Goal: Task Accomplishment & Management: Complete application form

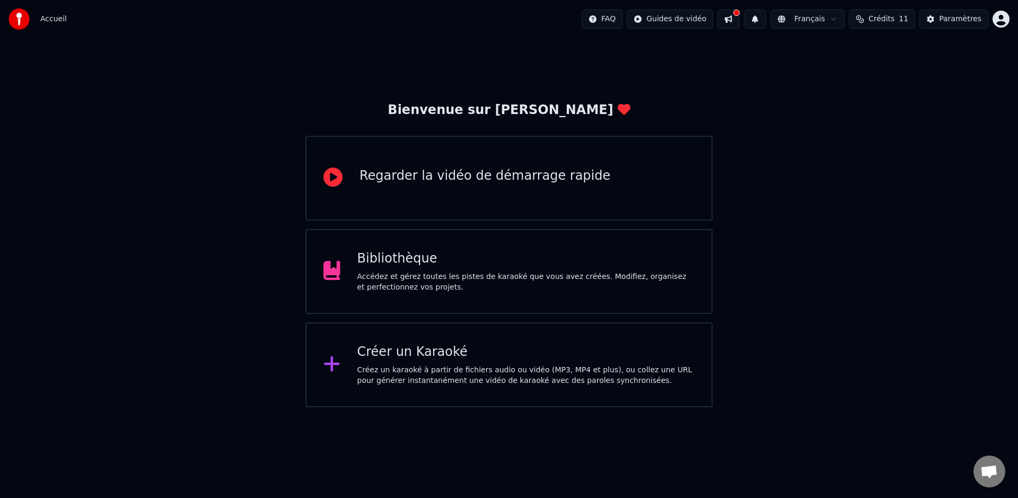
click at [518, 401] on div "Créer un Karaoké Créez un karaoké à partir de fichiers audio ou vidéo (MP3, MP4…" at bounding box center [508, 364] width 407 height 85
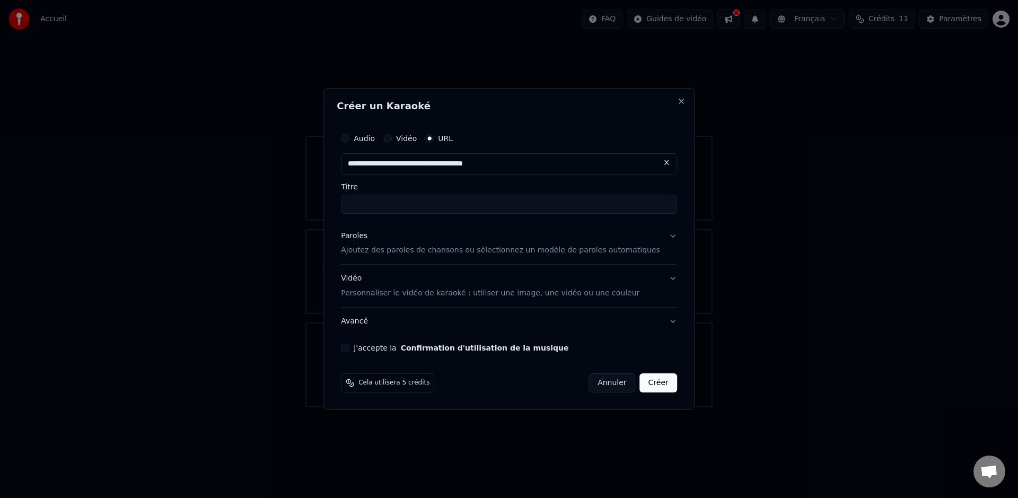
type input "**********"
click at [429, 185] on label "Titre" at bounding box center [509, 186] width 336 height 7
click at [429, 195] on input "Titre" at bounding box center [509, 204] width 336 height 19
type input "**********"
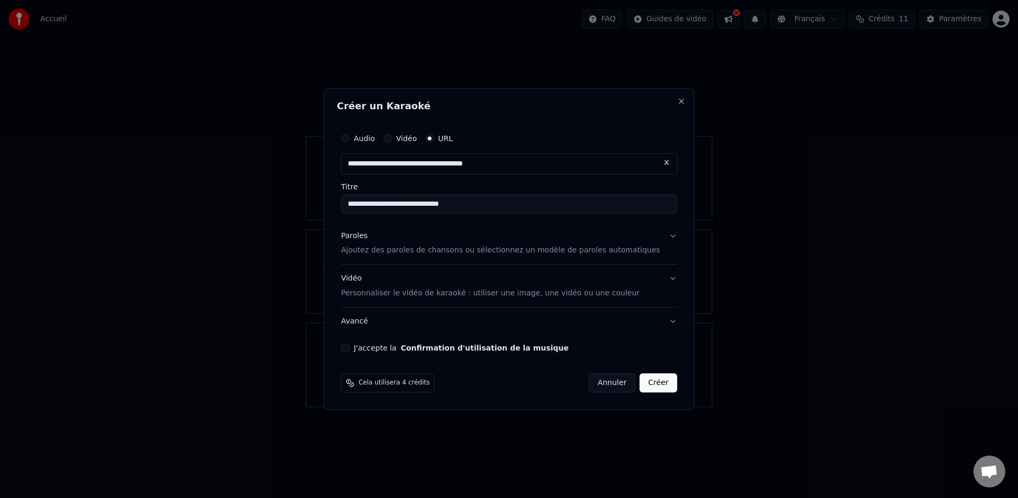
click at [349, 351] on button "J'accepte la Confirmation d'utilisation de la musique" at bounding box center [345, 348] width 8 height 8
click at [450, 242] on div "Paroles Ajoutez des paroles de chansons ou sélectionnez un modèle de paroles au…" at bounding box center [500, 243] width 319 height 25
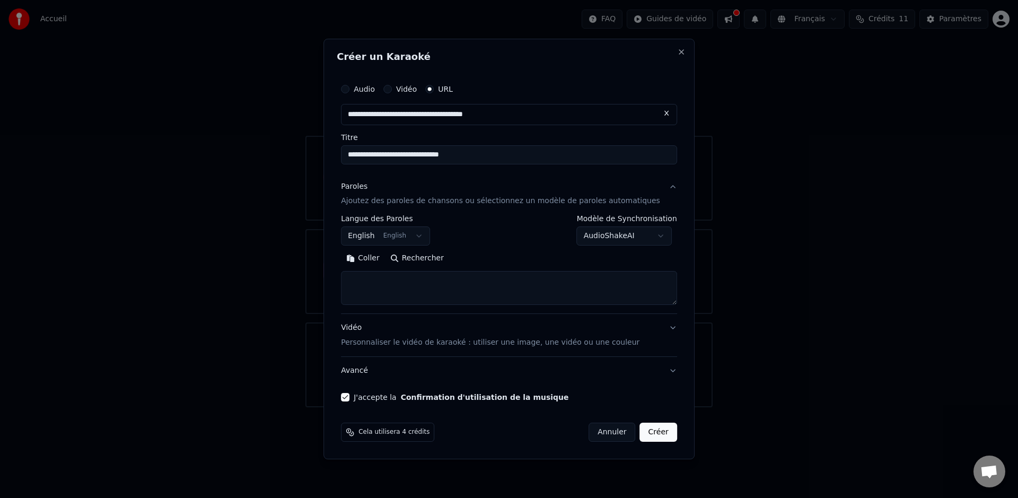
click at [620, 234] on body "**********" at bounding box center [509, 203] width 1018 height 407
click at [484, 236] on body "**********" at bounding box center [509, 203] width 1018 height 407
click at [437, 257] on button "Rechercher" at bounding box center [417, 258] width 64 height 17
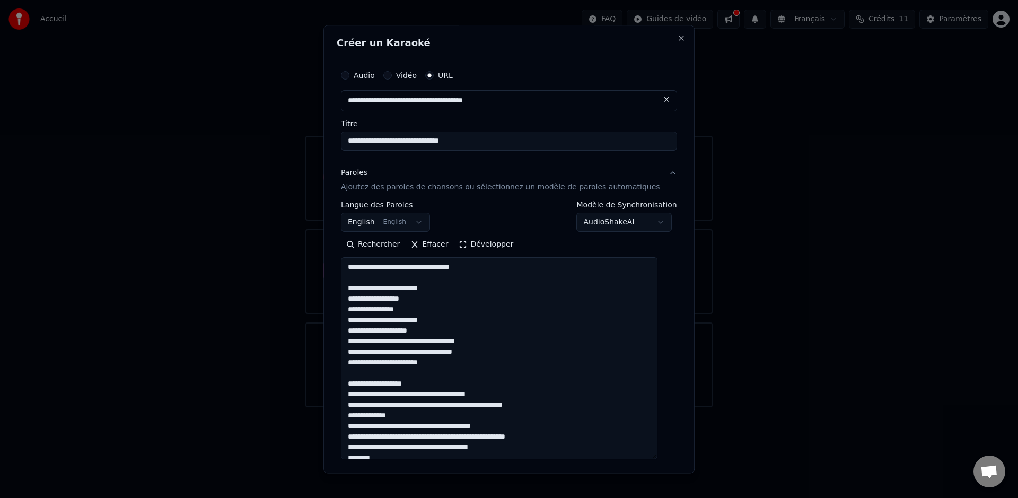
drag, startPoint x: 661, startPoint y: 301, endPoint x: 653, endPoint y: 456, distance: 154.5
click at [654, 456] on textarea at bounding box center [499, 359] width 317 height 202
drag, startPoint x: 439, startPoint y: 277, endPoint x: 300, endPoint y: 260, distance: 140.0
click at [300, 260] on body "**********" at bounding box center [509, 203] width 1018 height 407
click at [384, 284] on textarea at bounding box center [499, 359] width 317 height 202
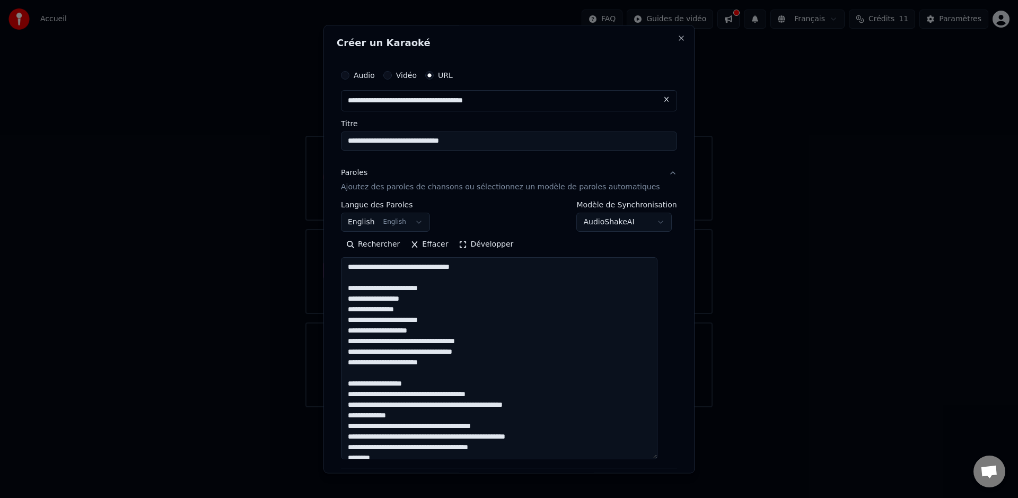
drag, startPoint x: 355, startPoint y: 290, endPoint x: 349, endPoint y: 265, distance: 25.0
click at [349, 265] on textarea at bounding box center [499, 359] width 317 height 202
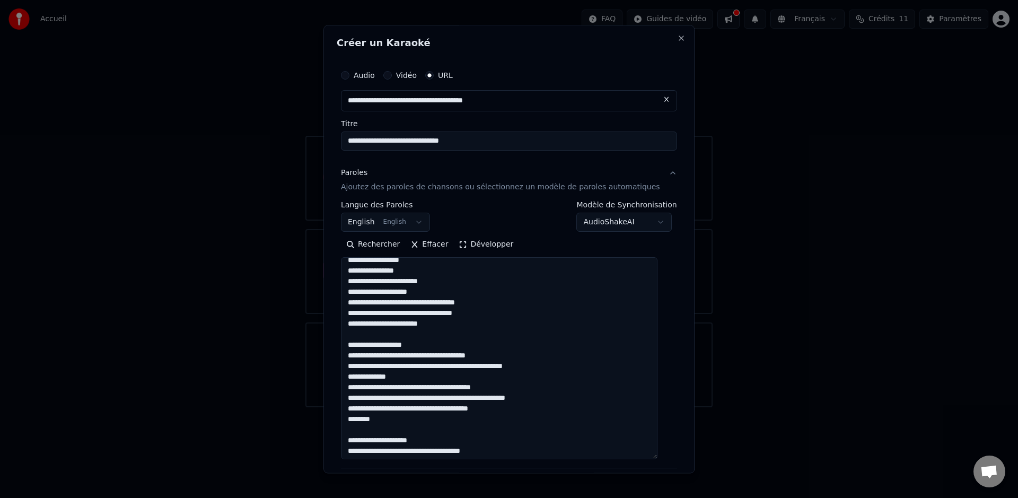
scroll to position [19, 0]
drag, startPoint x: 398, startPoint y: 343, endPoint x: 342, endPoint y: 348, distance: 56.5
click at [342, 348] on div "**********" at bounding box center [509, 310] width 345 height 500
drag, startPoint x: 490, startPoint y: 344, endPoint x: 344, endPoint y: 344, distance: 145.8
click at [344, 344] on div "**********" at bounding box center [509, 310] width 345 height 500
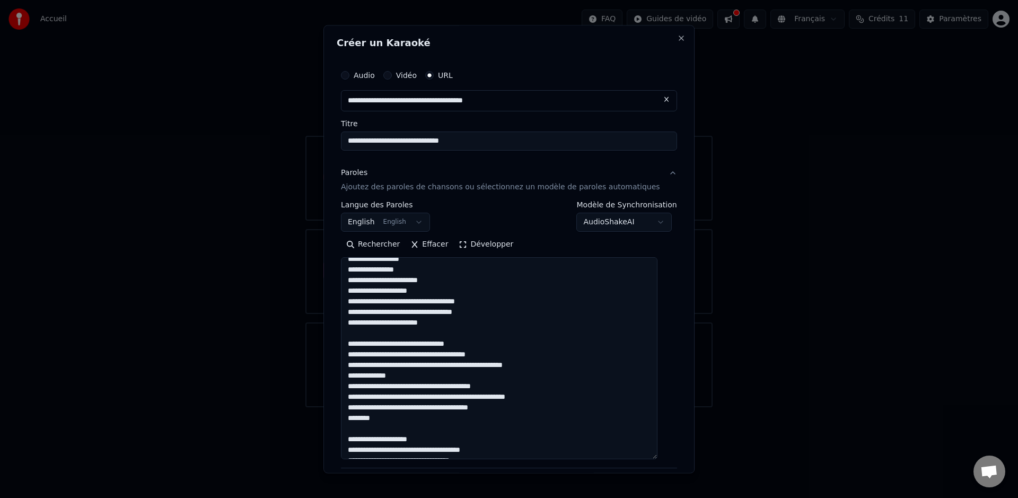
click at [498, 350] on textarea at bounding box center [499, 359] width 317 height 202
click at [531, 354] on textarea at bounding box center [499, 359] width 317 height 202
drag, startPoint x: 571, startPoint y: 369, endPoint x: 541, endPoint y: 368, distance: 29.7
click at [541, 368] on textarea at bounding box center [499, 359] width 317 height 202
drag, startPoint x: 392, startPoint y: 421, endPoint x: 338, endPoint y: 421, distance: 54.6
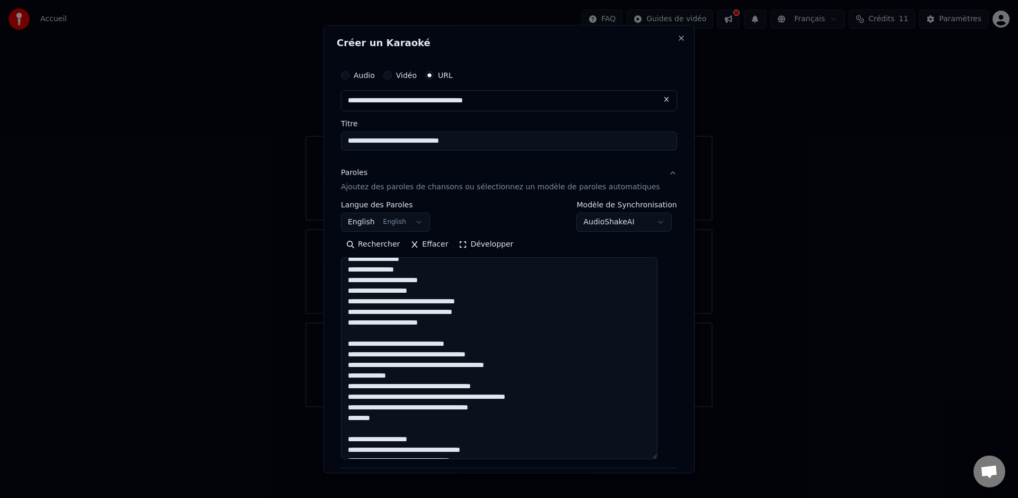
click at [338, 421] on div "**********" at bounding box center [508, 249] width 371 height 448
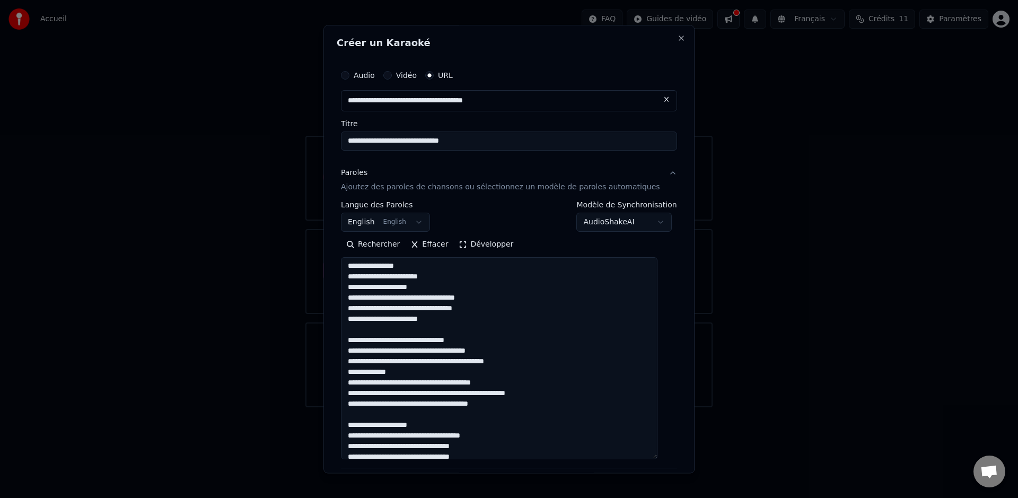
scroll to position [23, 0]
drag, startPoint x: 430, startPoint y: 423, endPoint x: 419, endPoint y: 423, distance: 10.6
click at [411, 423] on textarea at bounding box center [499, 359] width 317 height 202
click at [504, 431] on textarea at bounding box center [499, 359] width 317 height 202
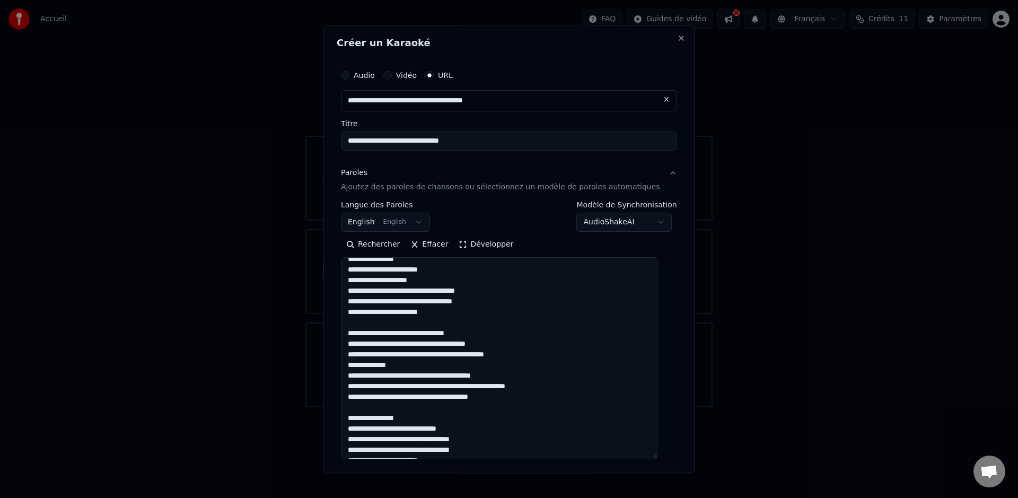
scroll to position [37, 0]
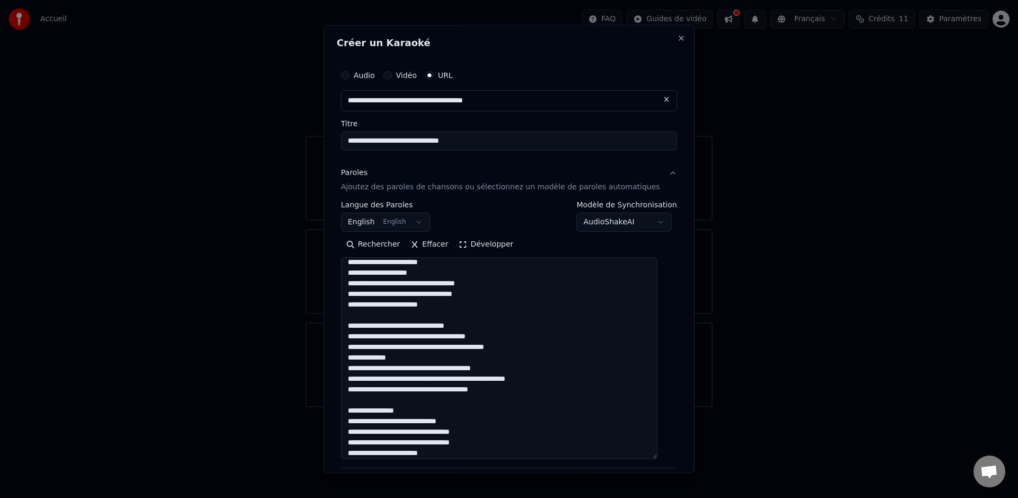
drag, startPoint x: 488, startPoint y: 428, endPoint x: 447, endPoint y: 431, distance: 41.4
click at [447, 431] on textarea at bounding box center [499, 359] width 317 height 202
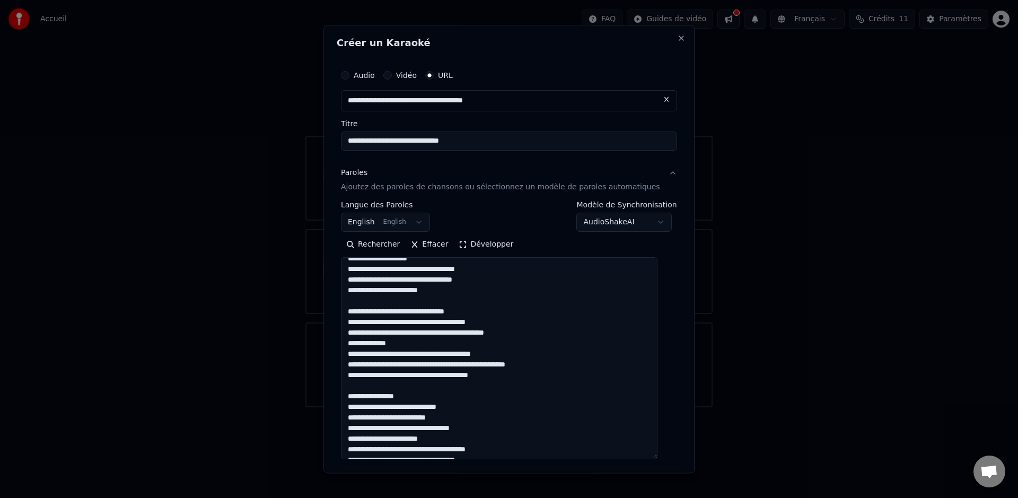
scroll to position [54, 0]
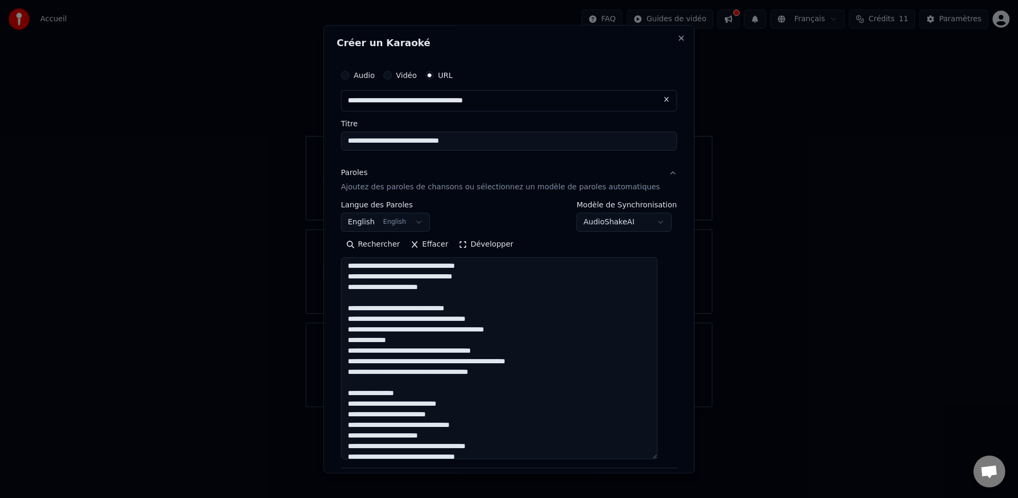
drag, startPoint x: 438, startPoint y: 437, endPoint x: 409, endPoint y: 437, distance: 29.2
click at [409, 437] on textarea at bounding box center [499, 359] width 317 height 202
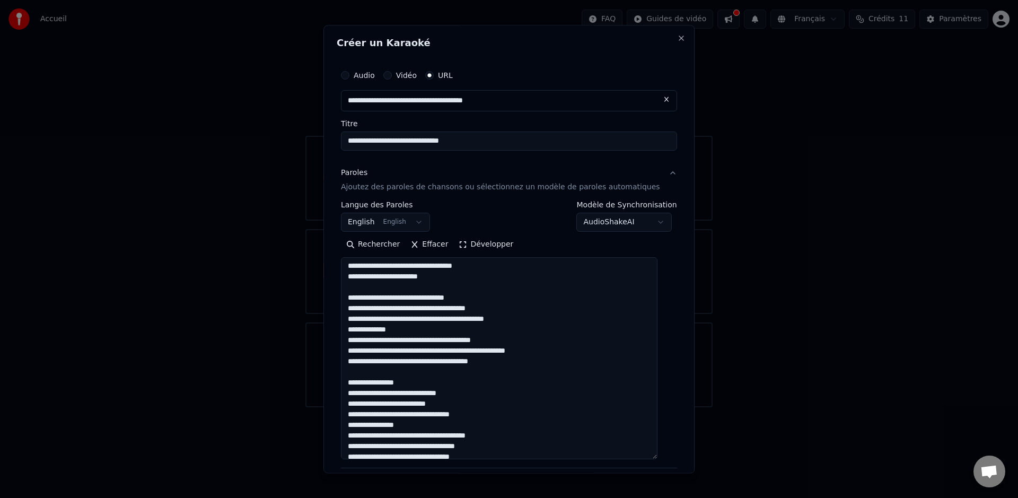
scroll to position [65, 0]
drag, startPoint x: 509, startPoint y: 435, endPoint x: 468, endPoint y: 440, distance: 41.1
click at [468, 440] on textarea at bounding box center [499, 359] width 317 height 202
drag, startPoint x: 473, startPoint y: 447, endPoint x: 461, endPoint y: 444, distance: 11.6
click at [448, 447] on textarea at bounding box center [499, 359] width 317 height 202
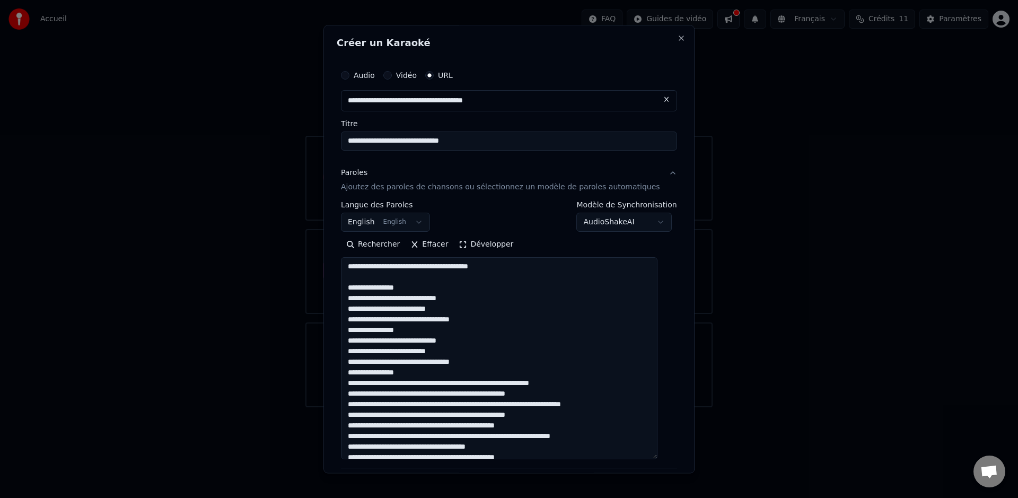
scroll to position [161, 0]
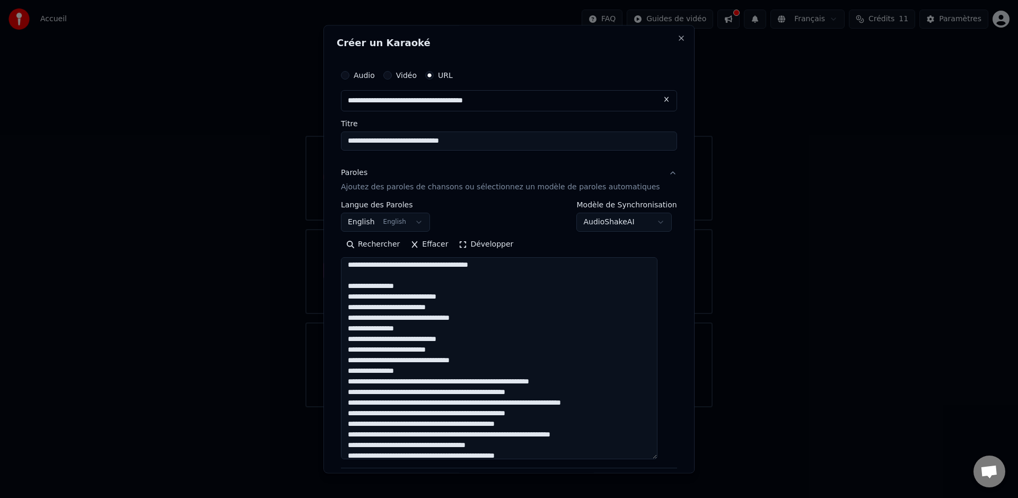
drag, startPoint x: 373, startPoint y: 382, endPoint x: 389, endPoint y: 384, distance: 15.6
click at [389, 384] on textarea at bounding box center [499, 359] width 317 height 202
drag, startPoint x: 433, startPoint y: 383, endPoint x: 449, endPoint y: 383, distance: 15.9
click at [449, 383] on textarea at bounding box center [499, 359] width 317 height 202
drag, startPoint x: 528, startPoint y: 382, endPoint x: 580, endPoint y: 381, distance: 51.5
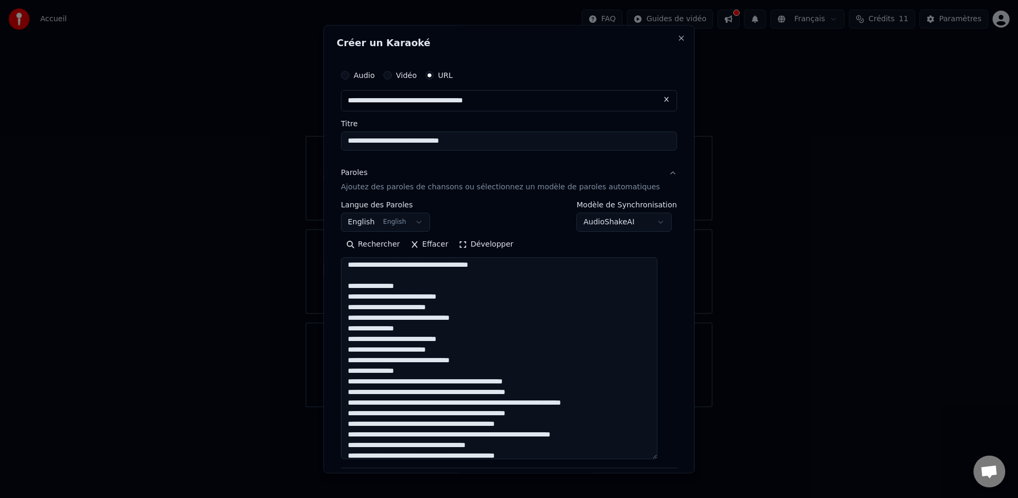
click at [580, 381] on textarea at bounding box center [499, 359] width 317 height 202
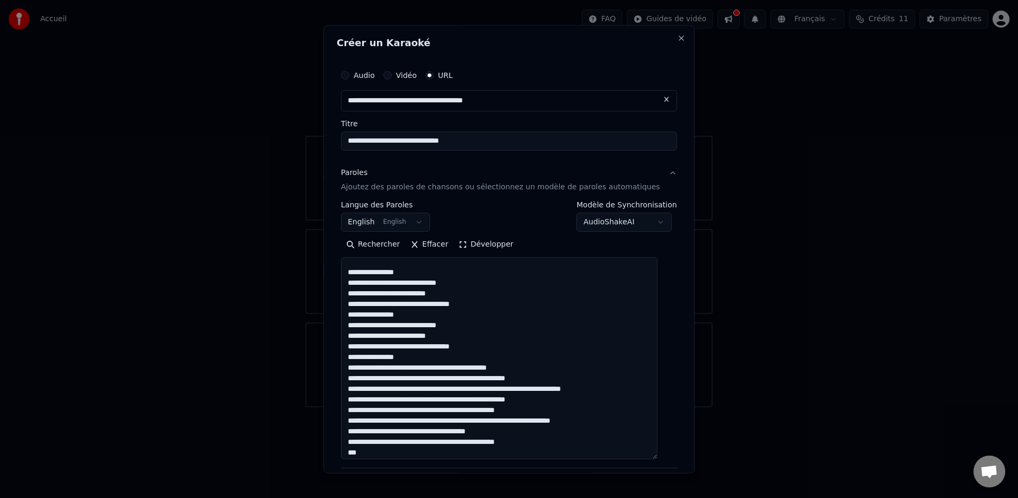
scroll to position [177, 0]
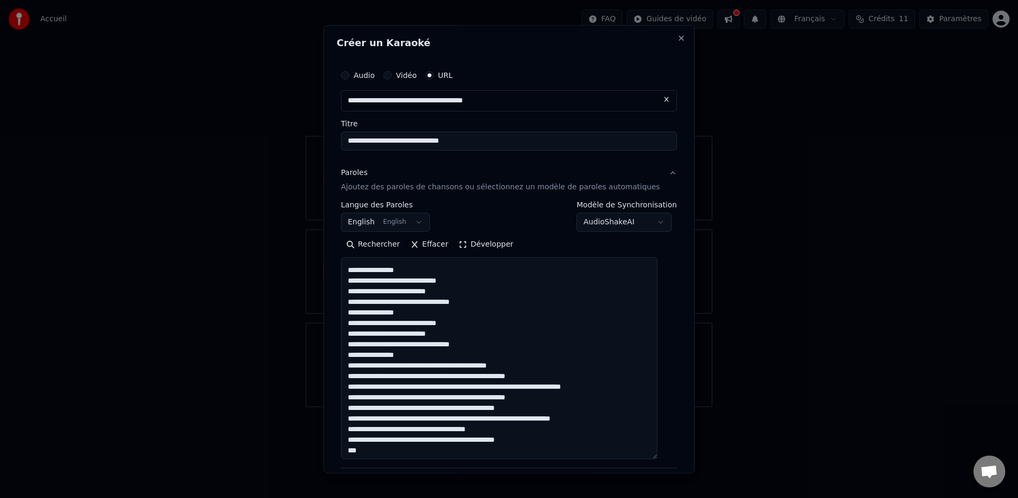
drag, startPoint x: 548, startPoint y: 374, endPoint x: 539, endPoint y: 373, distance: 8.6
click at [521, 376] on textarea at bounding box center [499, 359] width 317 height 202
drag, startPoint x: 371, startPoint y: 388, endPoint x: 354, endPoint y: 388, distance: 17.0
click at [354, 388] on textarea at bounding box center [499, 359] width 317 height 202
drag, startPoint x: 469, startPoint y: 387, endPoint x: 453, endPoint y: 386, distance: 15.9
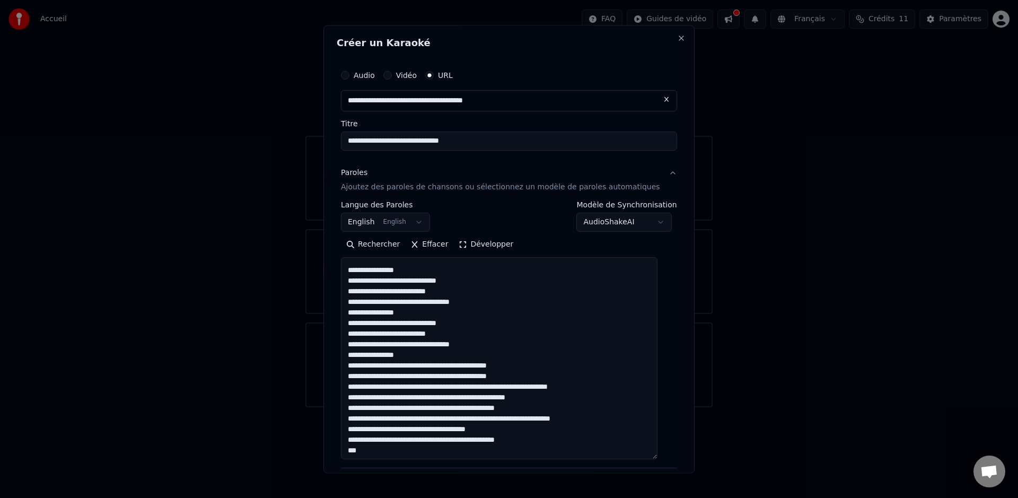
click at [453, 386] on textarea at bounding box center [499, 359] width 317 height 202
drag, startPoint x: 588, startPoint y: 386, endPoint x: 601, endPoint y: 374, distance: 17.3
click at [563, 386] on textarea at bounding box center [499, 359] width 317 height 202
click at [456, 407] on textarea at bounding box center [499, 359] width 317 height 202
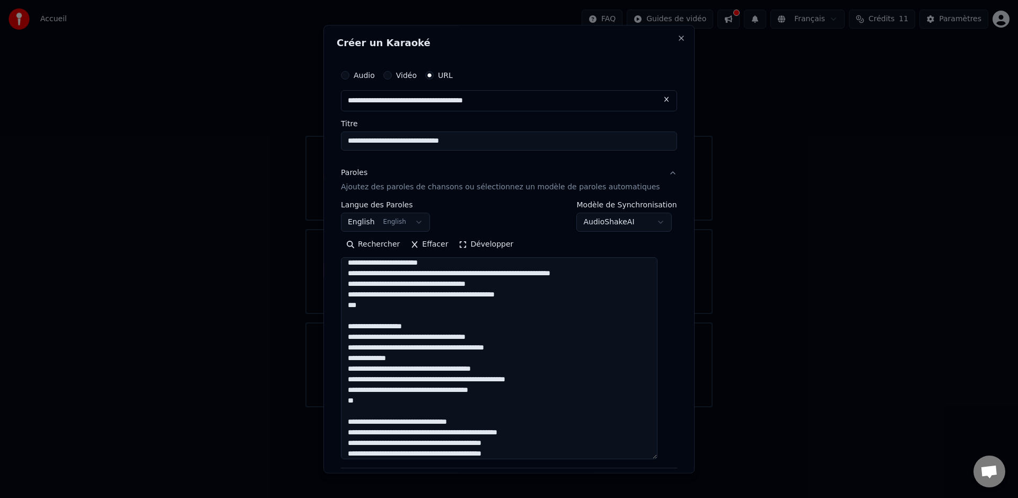
drag, startPoint x: 618, startPoint y: 273, endPoint x: 572, endPoint y: 273, distance: 45.6
click at [567, 270] on textarea at bounding box center [499, 359] width 317 height 202
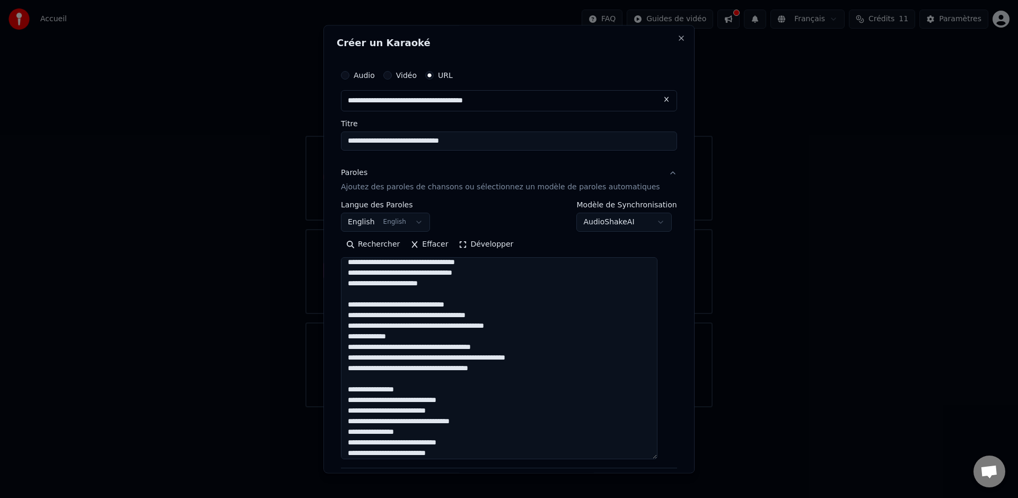
scroll to position [54, 0]
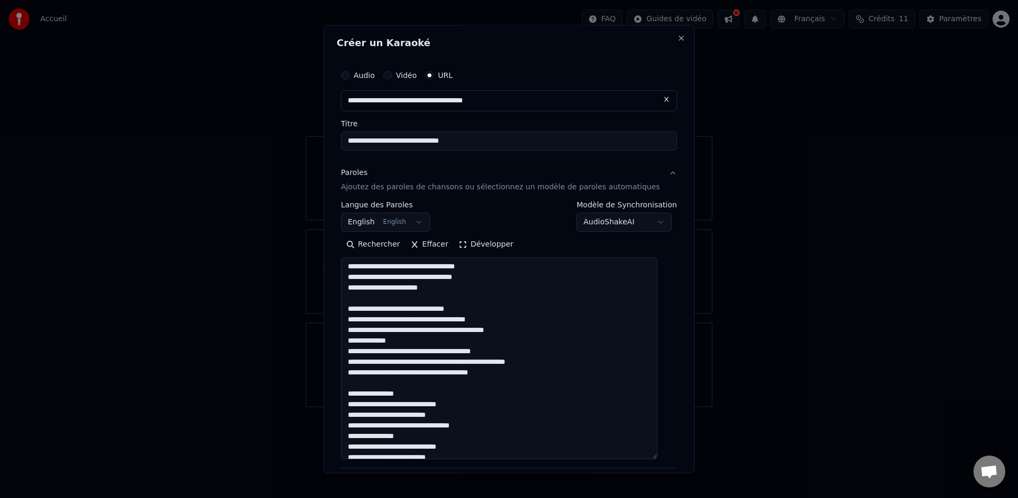
drag, startPoint x: 441, startPoint y: 310, endPoint x: 343, endPoint y: 310, distance: 98.1
click at [343, 310] on div "**********" at bounding box center [509, 310] width 345 height 500
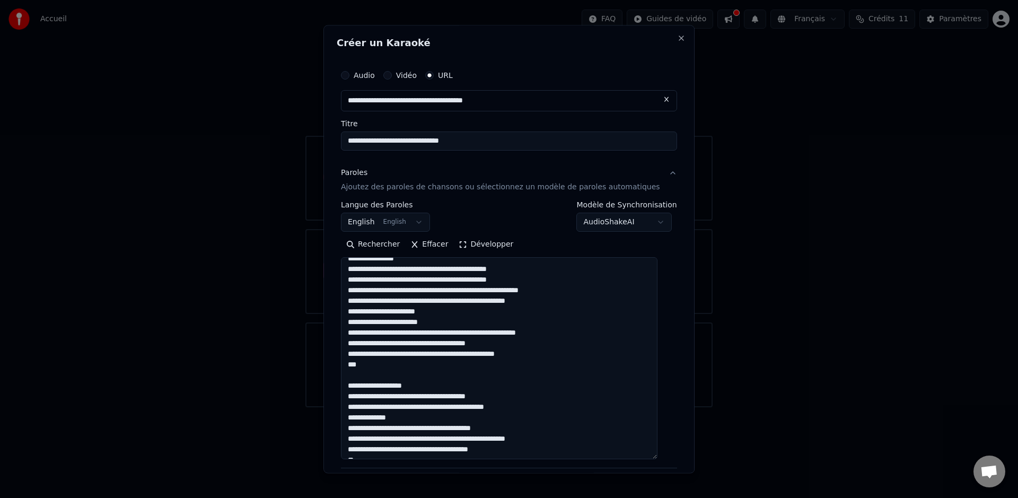
scroll to position [290, 0]
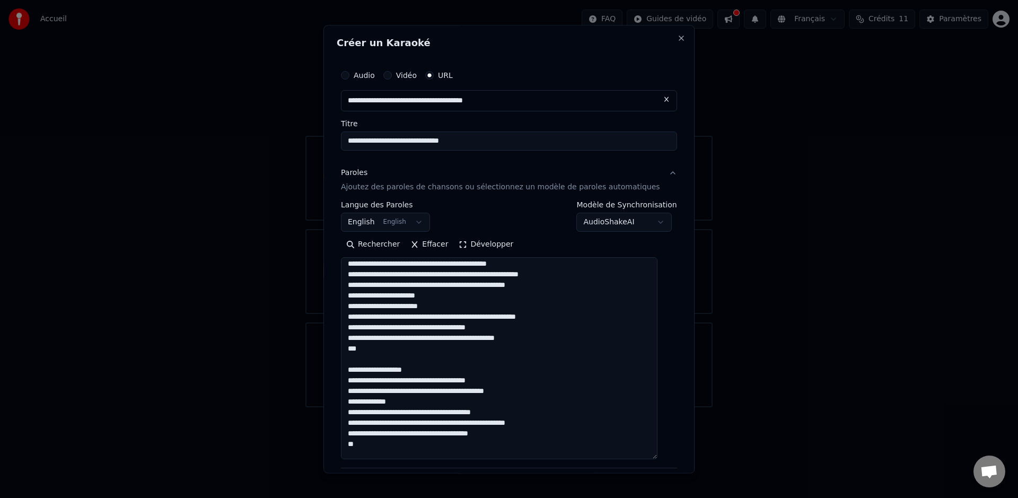
drag, startPoint x: 428, startPoint y: 369, endPoint x: 339, endPoint y: 370, distance: 89.6
click at [339, 370] on div "**********" at bounding box center [508, 249] width 371 height 448
paste textarea "**********"
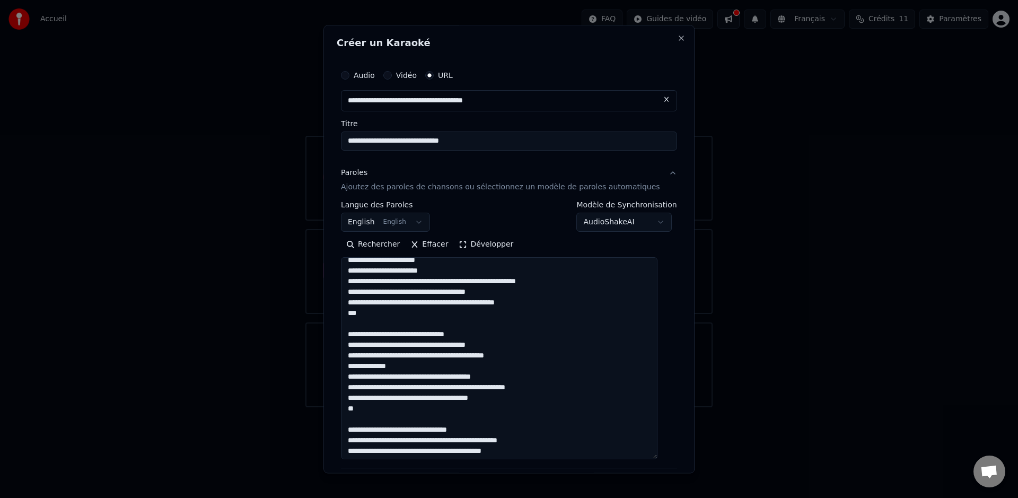
scroll to position [326, 0]
drag, startPoint x: 474, startPoint y: 432, endPoint x: 412, endPoint y: 433, distance: 62.6
click at [412, 433] on textarea at bounding box center [499, 359] width 317 height 202
drag, startPoint x: 549, startPoint y: 441, endPoint x: 488, endPoint y: 439, distance: 61.0
click at [467, 441] on textarea at bounding box center [499, 359] width 317 height 202
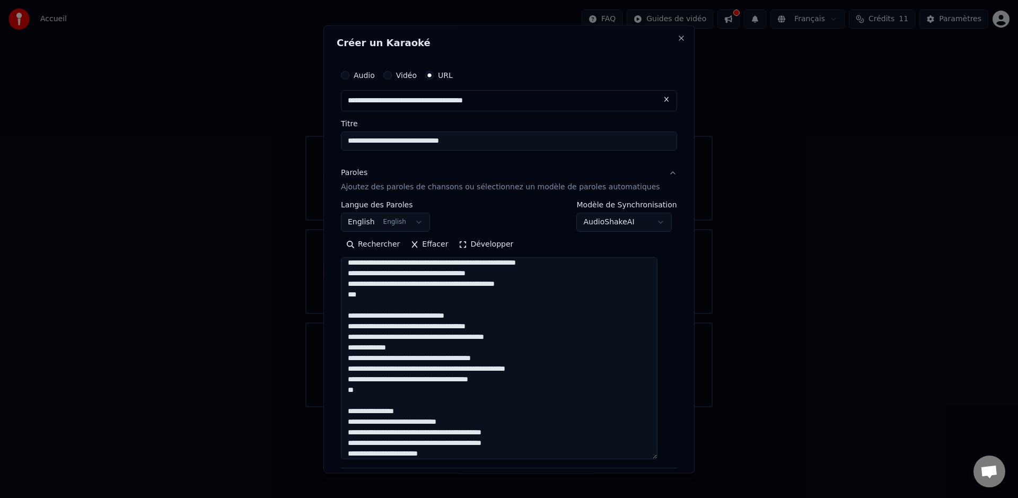
scroll to position [399, 0]
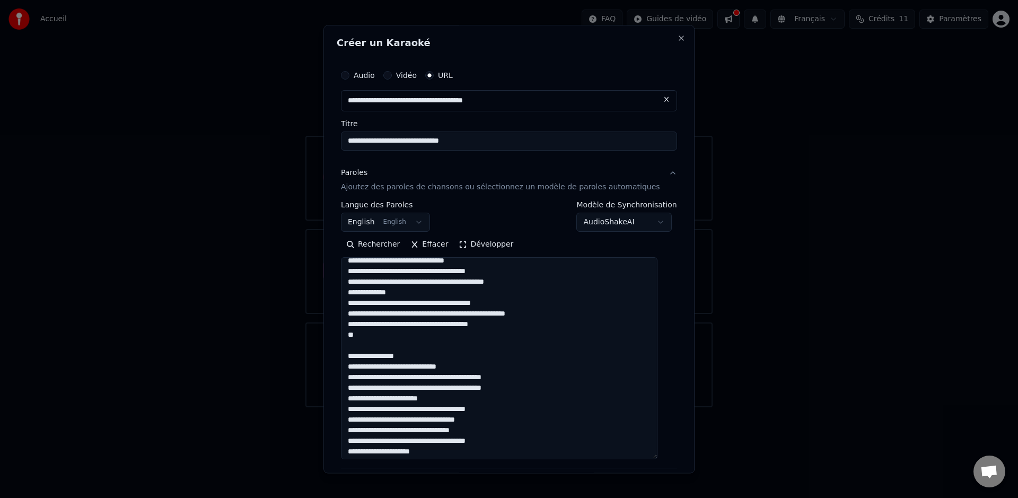
drag, startPoint x: 487, startPoint y: 382, endPoint x: 474, endPoint y: 383, distance: 13.4
click at [448, 381] on textarea at bounding box center [499, 359] width 317 height 202
drag, startPoint x: 515, startPoint y: 386, endPoint x: 467, endPoint y: 388, distance: 48.8
click at [467, 388] on textarea at bounding box center [499, 359] width 317 height 202
drag, startPoint x: 450, startPoint y: 399, endPoint x: 493, endPoint y: 408, distance: 43.9
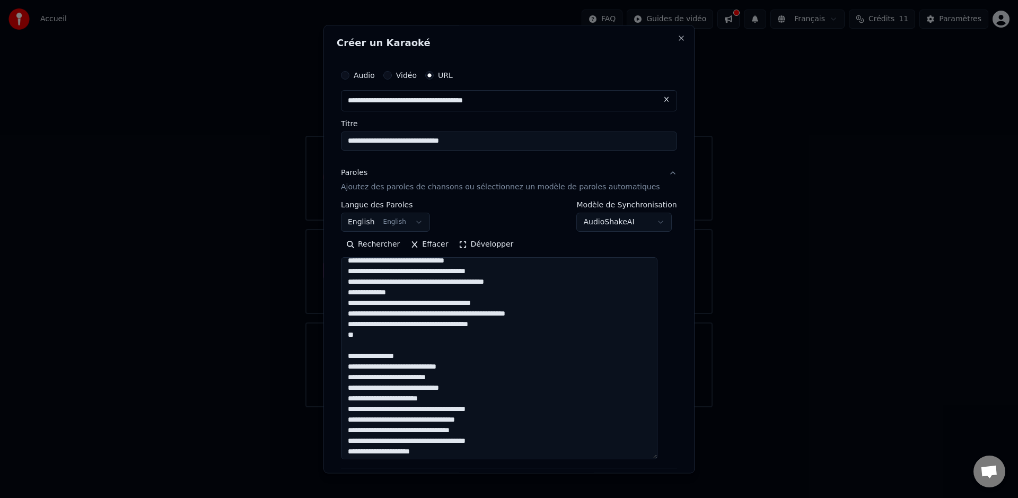
click at [409, 401] on textarea at bounding box center [499, 359] width 317 height 202
drag, startPoint x: 481, startPoint y: 409, endPoint x: 511, endPoint y: 411, distance: 29.7
click at [469, 409] on textarea at bounding box center [499, 359] width 317 height 202
drag, startPoint x: 469, startPoint y: 419, endPoint x: 448, endPoint y: 419, distance: 21.7
click at [448, 419] on textarea at bounding box center [499, 359] width 317 height 202
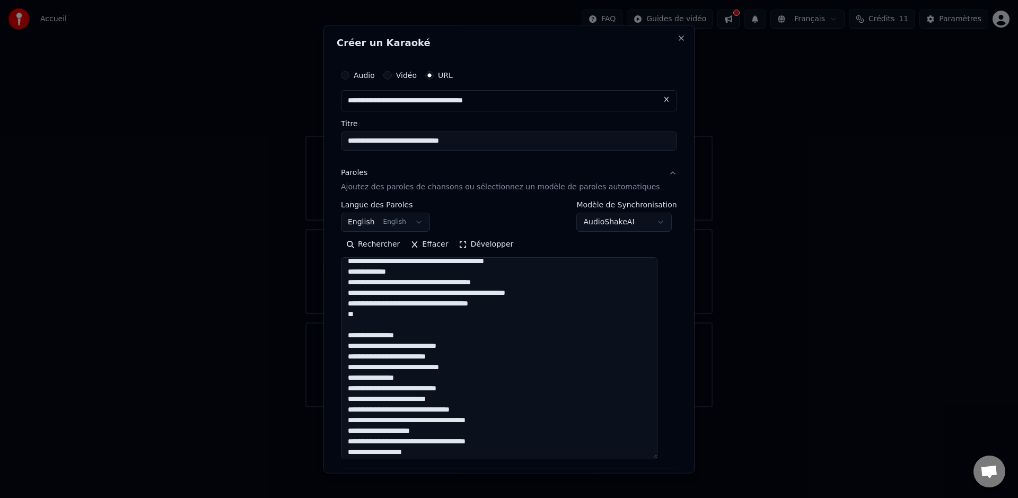
scroll to position [456, 0]
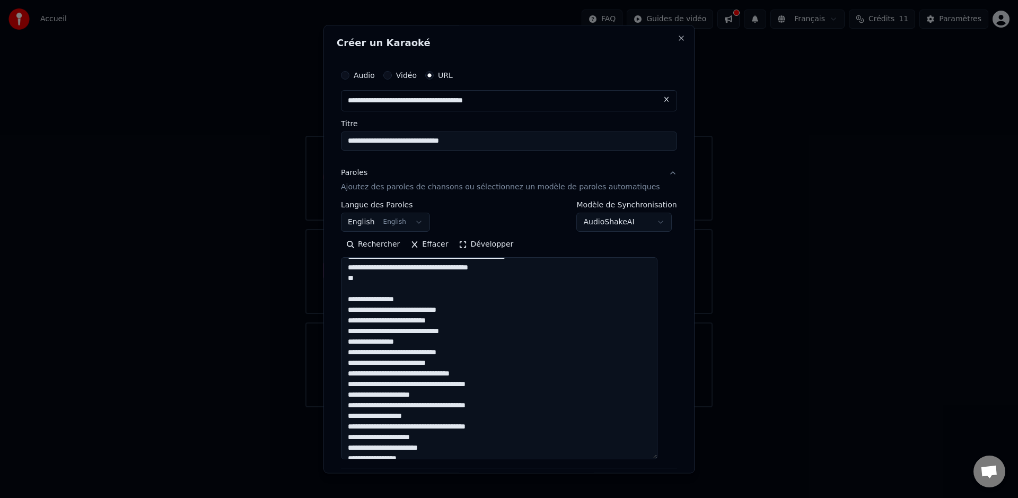
click at [488, 388] on textarea at bounding box center [499, 359] width 317 height 202
drag, startPoint x: 507, startPoint y: 407, endPoint x: 508, endPoint y: 424, distance: 17.0
click at [487, 407] on textarea at bounding box center [499, 359] width 317 height 202
drag, startPoint x: 505, startPoint y: 430, endPoint x: 489, endPoint y: 428, distance: 16.0
click at [487, 428] on textarea at bounding box center [499, 359] width 317 height 202
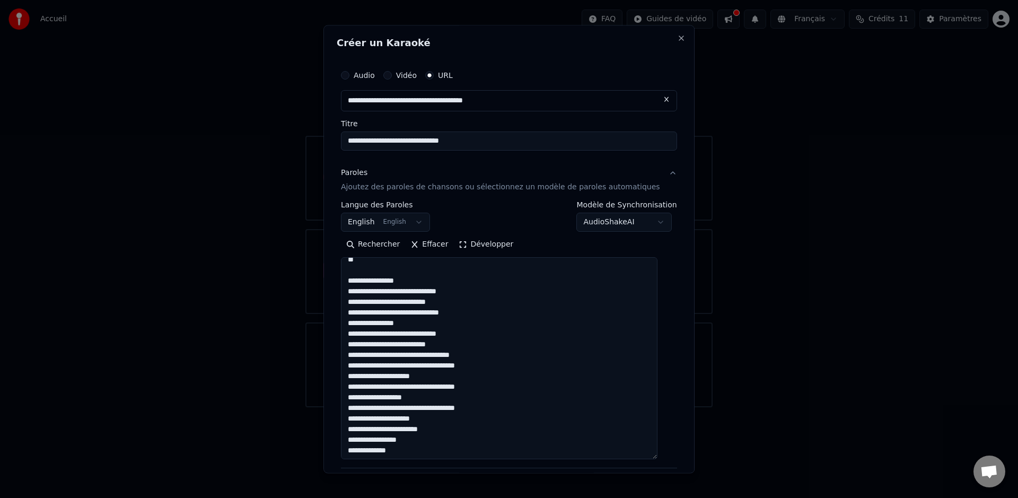
scroll to position [475, 0]
drag, startPoint x: 438, startPoint y: 440, endPoint x: 345, endPoint y: 367, distance: 118.2
click at [345, 367] on div "**********" at bounding box center [509, 310] width 345 height 500
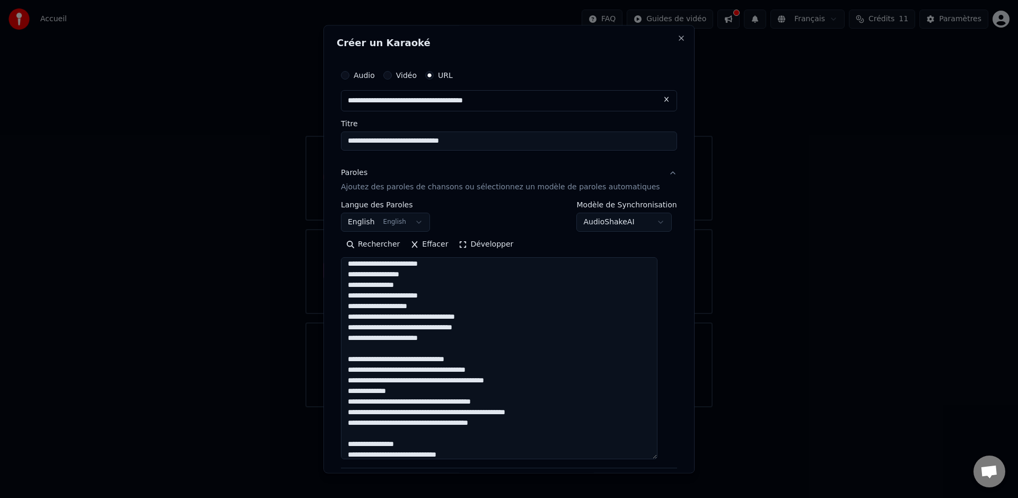
scroll to position [0, 0]
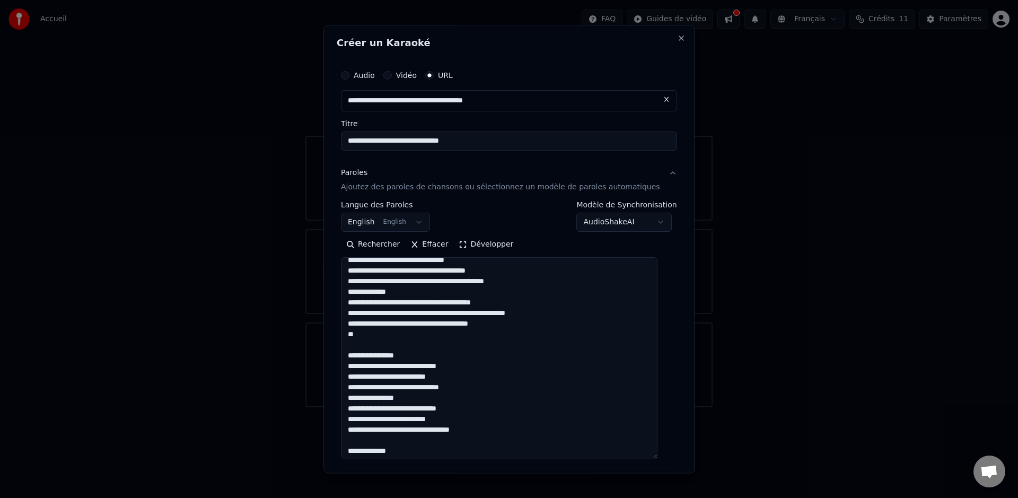
click at [502, 409] on textarea at bounding box center [499, 359] width 317 height 202
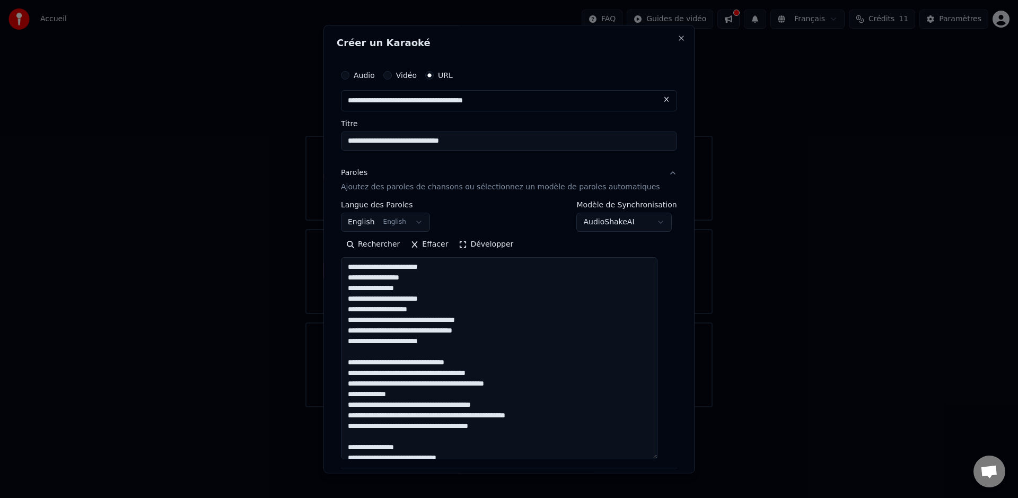
type textarea "**********"
click at [531, 217] on div "**********" at bounding box center [509, 217] width 336 height 31
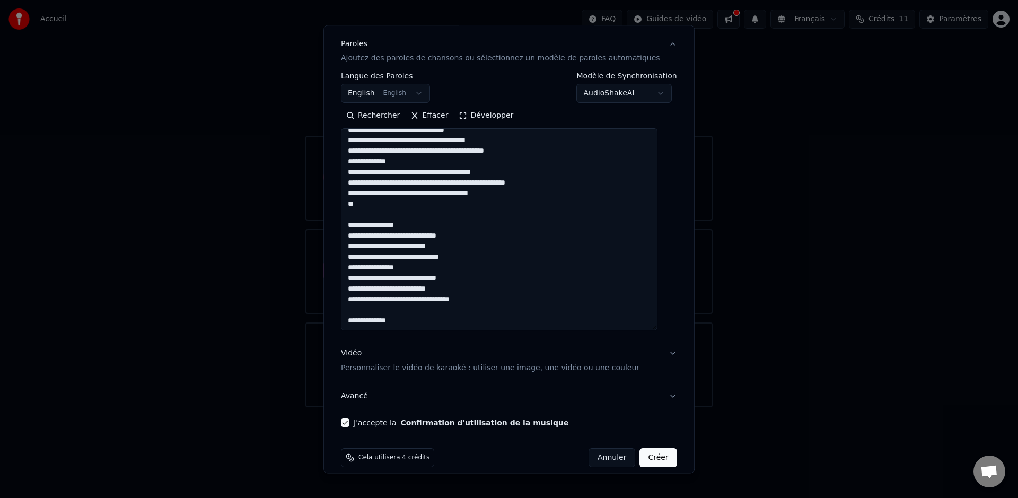
scroll to position [141, 0]
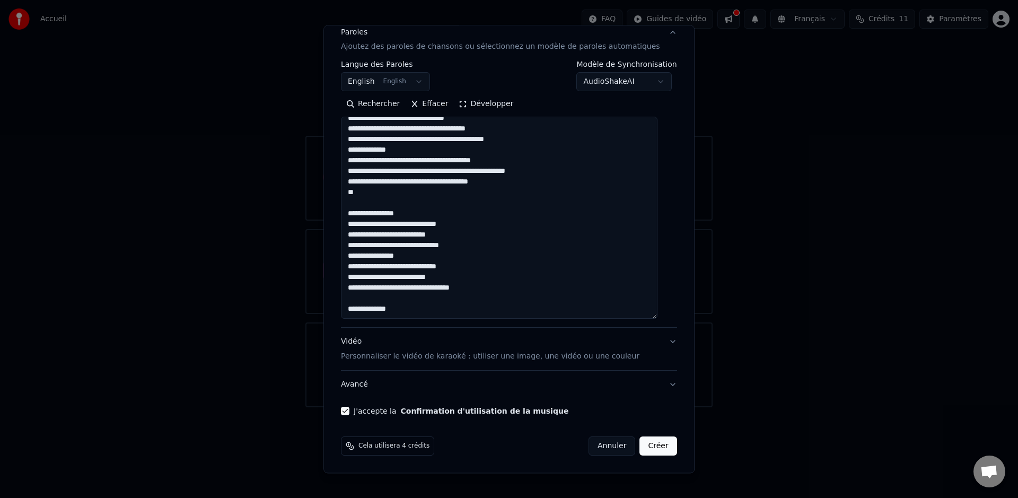
click at [654, 443] on button "Créer" at bounding box center [658, 446] width 37 height 19
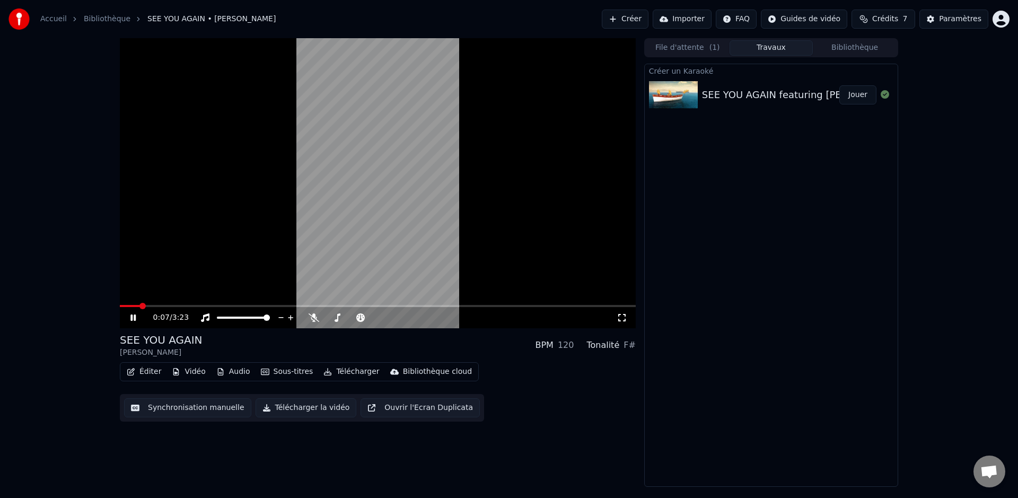
click at [298, 242] on video at bounding box center [378, 183] width 516 height 290
click at [363, 319] on span at bounding box center [352, 318] width 53 height 2
click at [120, 307] on span at bounding box center [123, 306] width 6 height 6
click at [396, 320] on div at bounding box center [385, 317] width 85 height 11
click at [387, 319] on span at bounding box center [387, 317] width 6 height 6
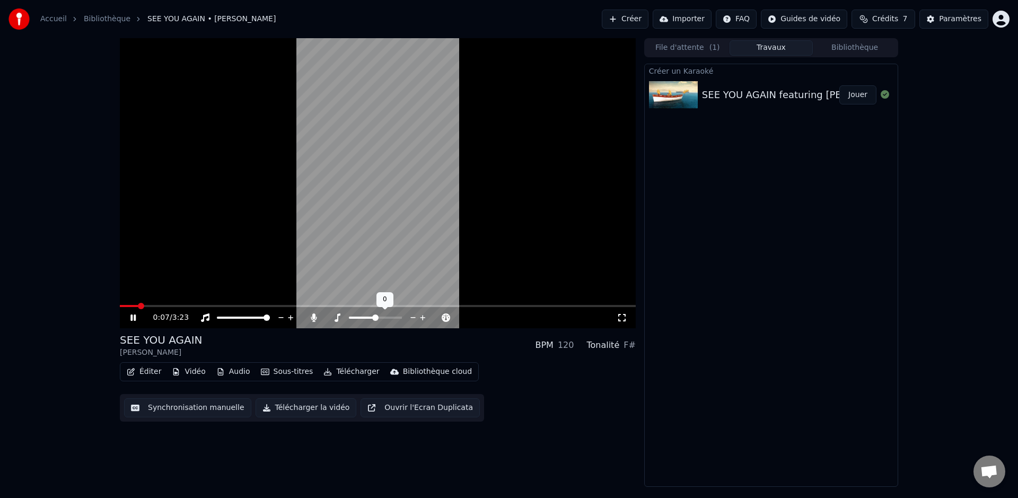
click at [375, 320] on span at bounding box center [375, 317] width 6 height 6
click at [379, 319] on span at bounding box center [375, 317] width 6 height 6
click at [258, 159] on video at bounding box center [378, 183] width 516 height 290
click at [303, 189] on video at bounding box center [378, 183] width 516 height 290
click at [252, 212] on video at bounding box center [378, 183] width 516 height 290
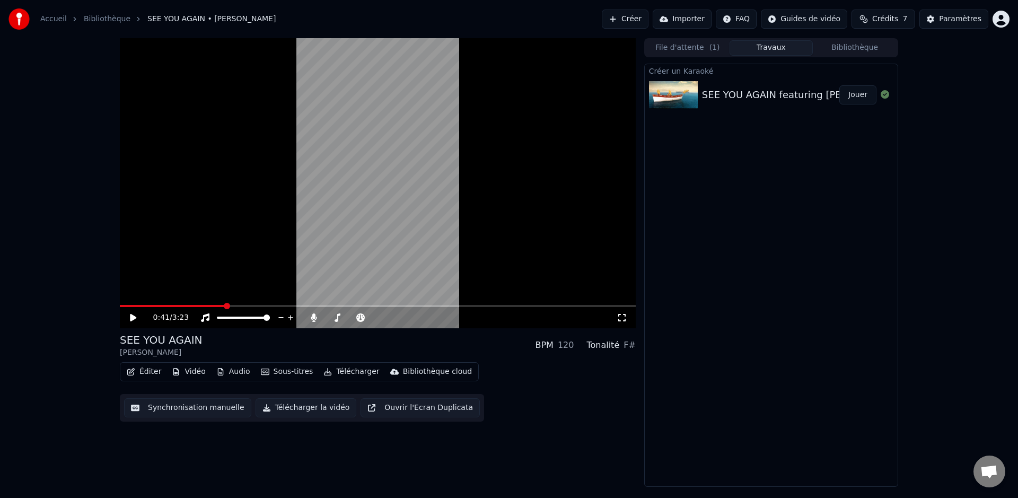
click at [188, 372] on button "Vidéo" at bounding box center [189, 371] width 42 height 15
click at [206, 457] on div "0:41 / 3:23 SEE YOU AGAIN [PERSON_NAME] BPM 120 Tonalité F# Éditer Vidéo Audio …" at bounding box center [378, 262] width 516 height 449
click at [273, 378] on button "Sous-titres" at bounding box center [287, 371] width 61 height 15
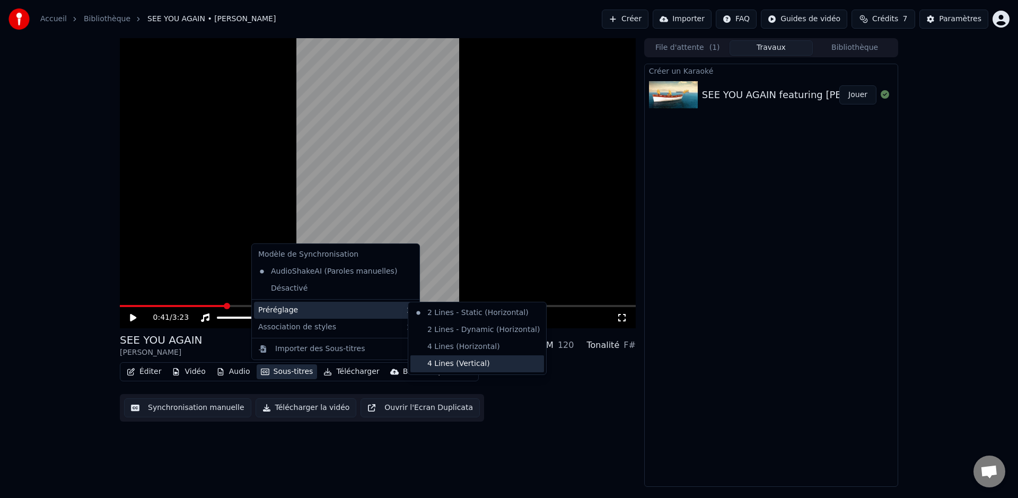
click at [495, 366] on div "4 Lines (Vertical)" at bounding box center [477, 363] width 134 height 17
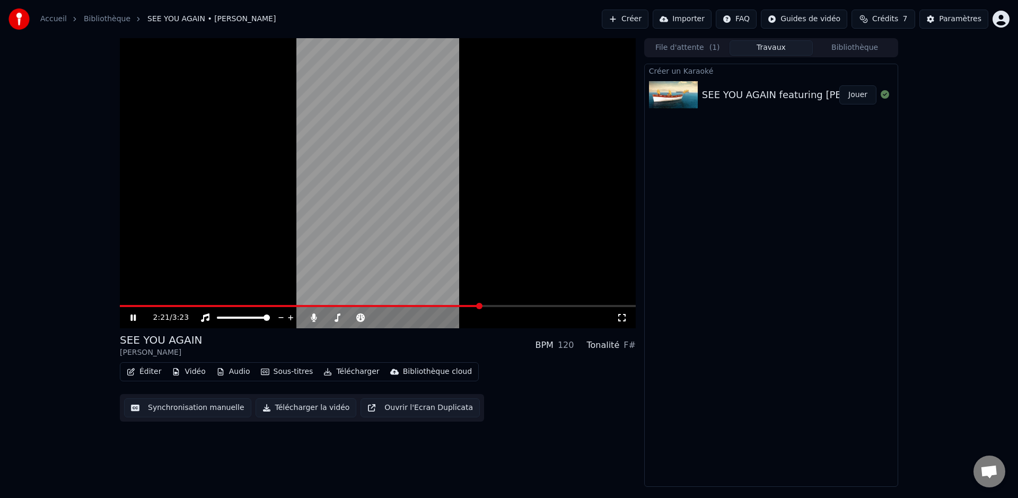
click at [523, 307] on span at bounding box center [378, 306] width 516 height 2
click at [561, 306] on span at bounding box center [378, 306] width 516 height 2
click at [591, 305] on span at bounding box center [378, 306] width 516 height 2
click at [498, 249] on video at bounding box center [378, 183] width 516 height 290
click at [345, 161] on video at bounding box center [378, 183] width 516 height 290
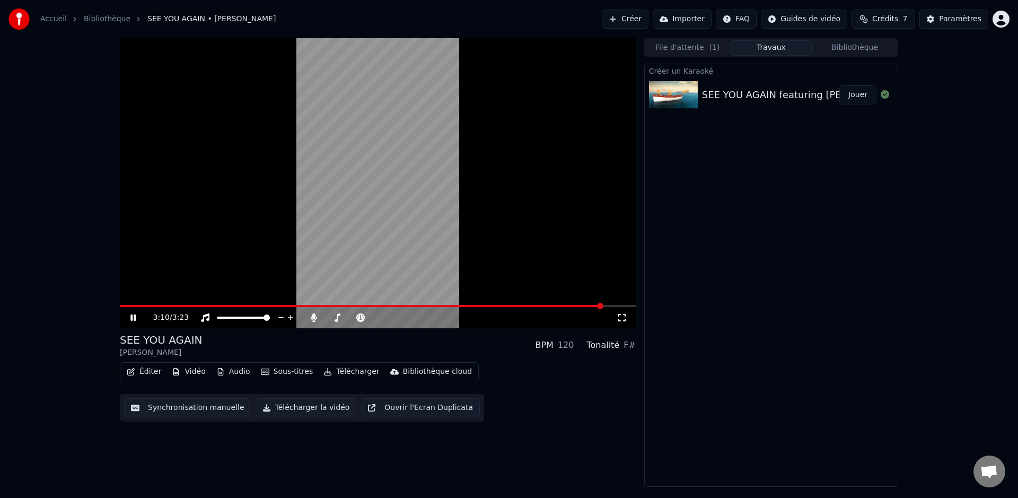
click at [345, 161] on video at bounding box center [378, 183] width 516 height 290
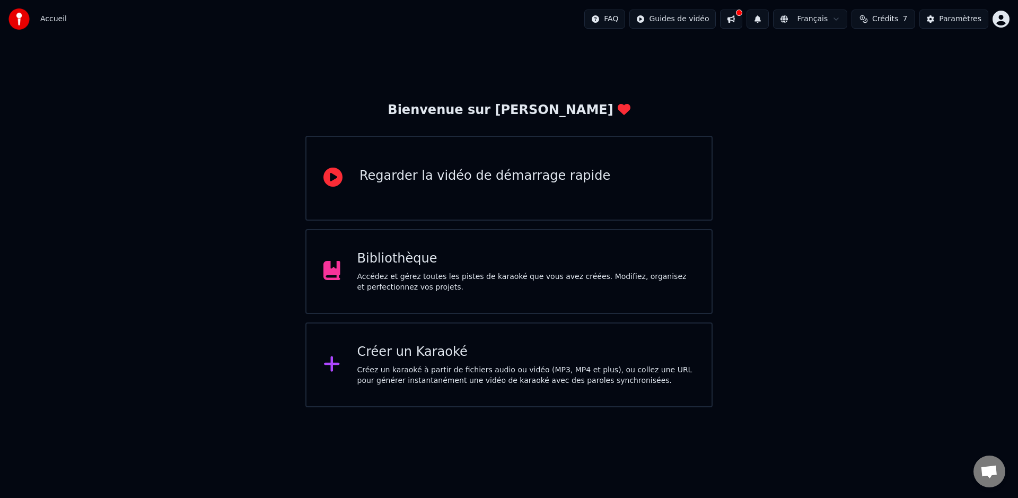
click at [435, 277] on div "Accédez et gérez toutes les pistes de karaoké que vous avez créées. Modifiez, o…" at bounding box center [526, 282] width 338 height 21
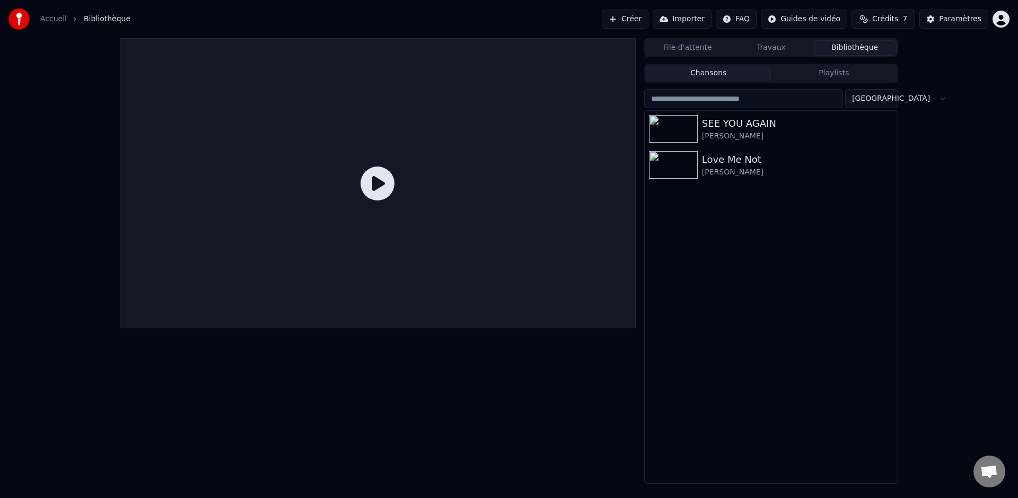
click at [393, 178] on icon at bounding box center [378, 184] width 34 height 34
click at [364, 187] on icon at bounding box center [378, 184] width 34 height 34
click at [697, 131] on div at bounding box center [675, 129] width 53 height 28
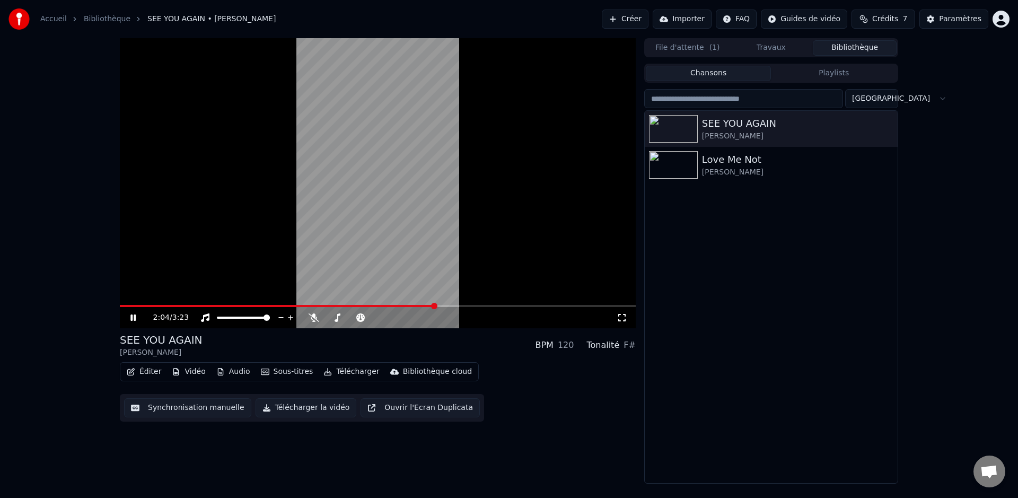
click at [434, 307] on span at bounding box center [378, 306] width 516 height 2
click at [467, 307] on div "2:06 / 3:23" at bounding box center [378, 317] width 516 height 21
click at [472, 306] on span at bounding box center [378, 306] width 516 height 2
click at [533, 305] on span at bounding box center [378, 306] width 516 height 2
click at [379, 317] on span at bounding box center [352, 318] width 53 height 2
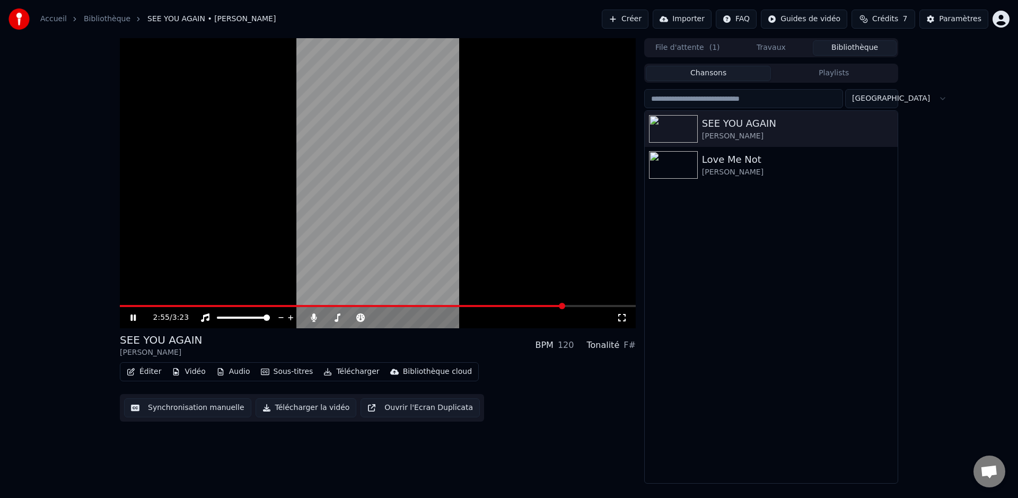
click at [139, 315] on icon at bounding box center [140, 317] width 25 height 8
click at [438, 443] on div "2:55 / 3:23 SEE YOU AGAIN Kali Uchis BPM 120 Tonalité F# Éditer Vidéo Audio Sou…" at bounding box center [378, 260] width 516 height 445
click at [623, 14] on button "Créer" at bounding box center [625, 19] width 47 height 19
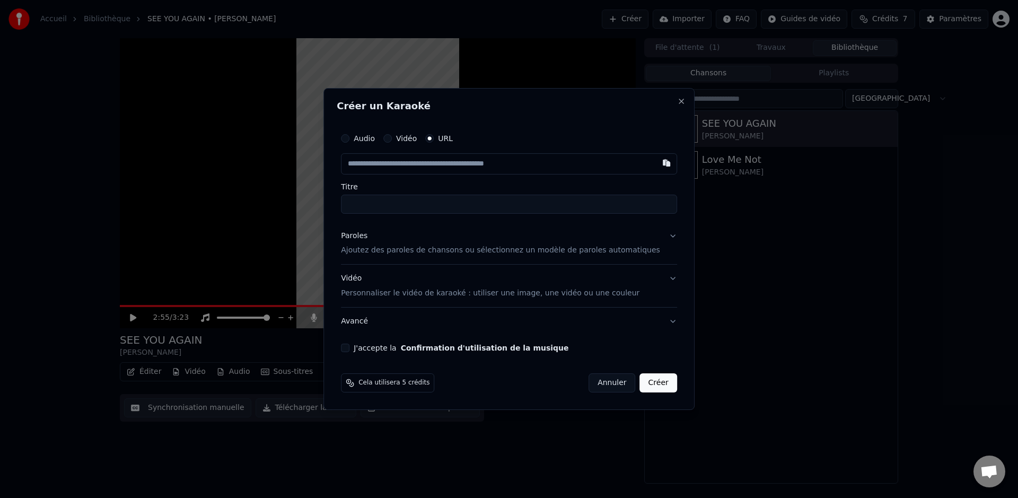
click at [519, 164] on input "text" at bounding box center [509, 163] width 336 height 21
type input "**********"
click at [472, 183] on label "Titre" at bounding box center [509, 186] width 336 height 7
click at [472, 195] on input "Titre" at bounding box center [509, 204] width 336 height 19
type input "**********"
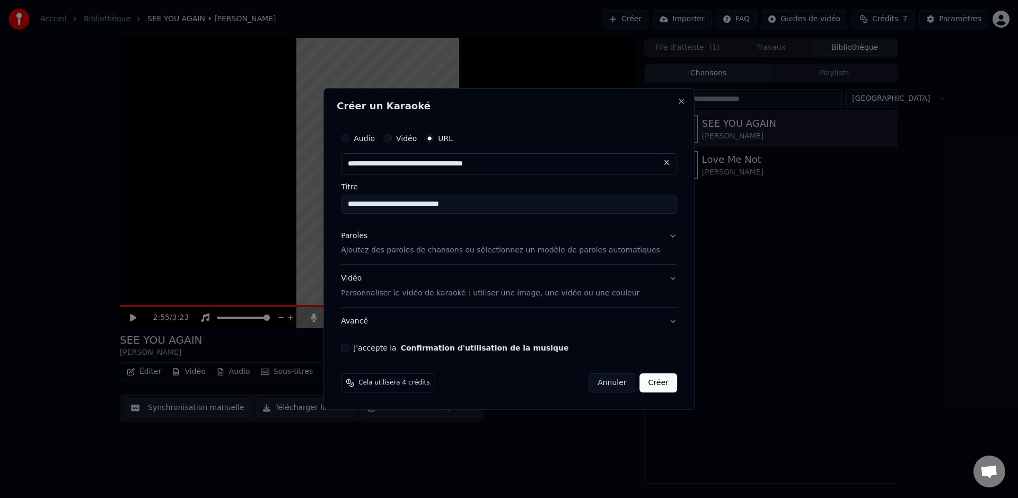
type input "**********"
click at [440, 250] on p "Ajoutez des paroles de chansons ou sélectionnez un modèle de paroles automatiqu…" at bounding box center [500, 251] width 319 height 11
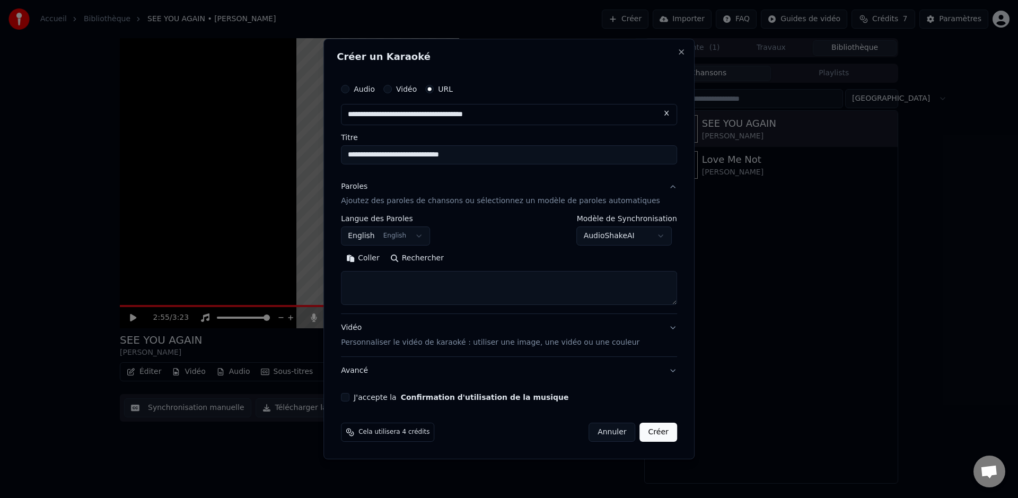
click at [423, 285] on textarea at bounding box center [509, 289] width 336 height 34
paste textarea "**********"
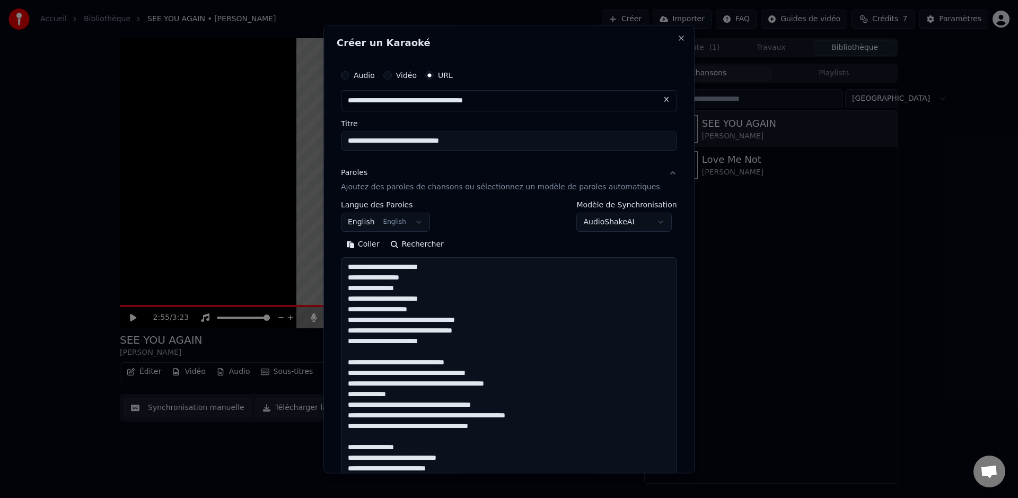
scroll to position [564, 0]
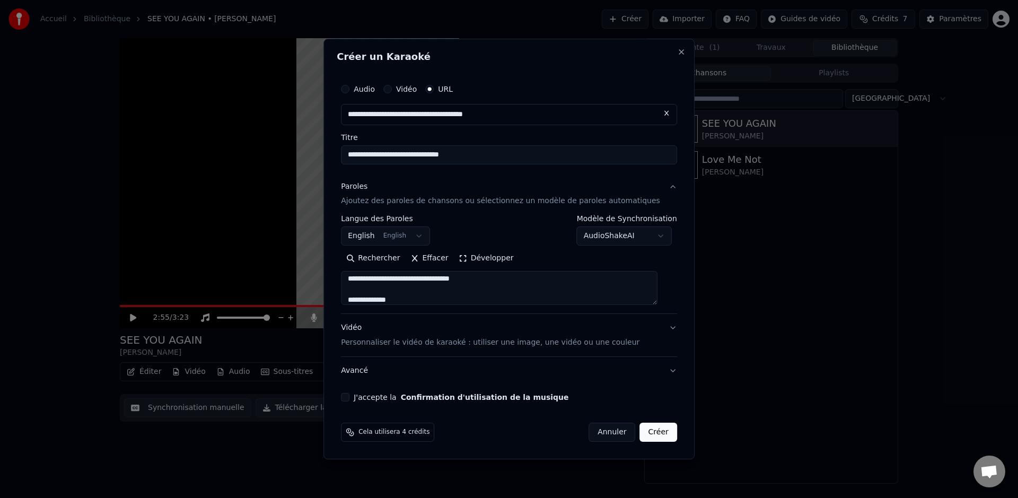
type textarea "**********"
click at [349, 399] on button "J'accepte la Confirmation d'utilisation de la musique" at bounding box center [345, 397] width 8 height 8
click at [654, 434] on button "Créer" at bounding box center [658, 432] width 37 height 19
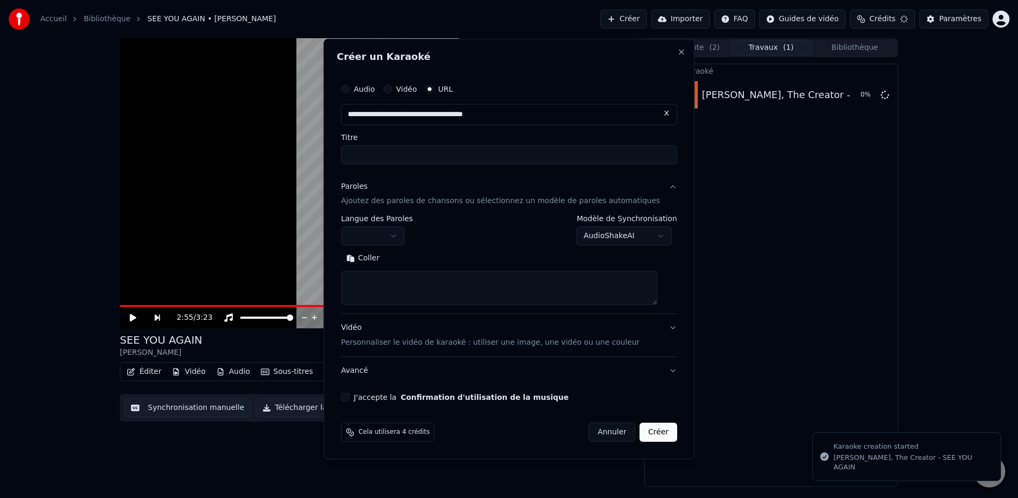
scroll to position [0, 0]
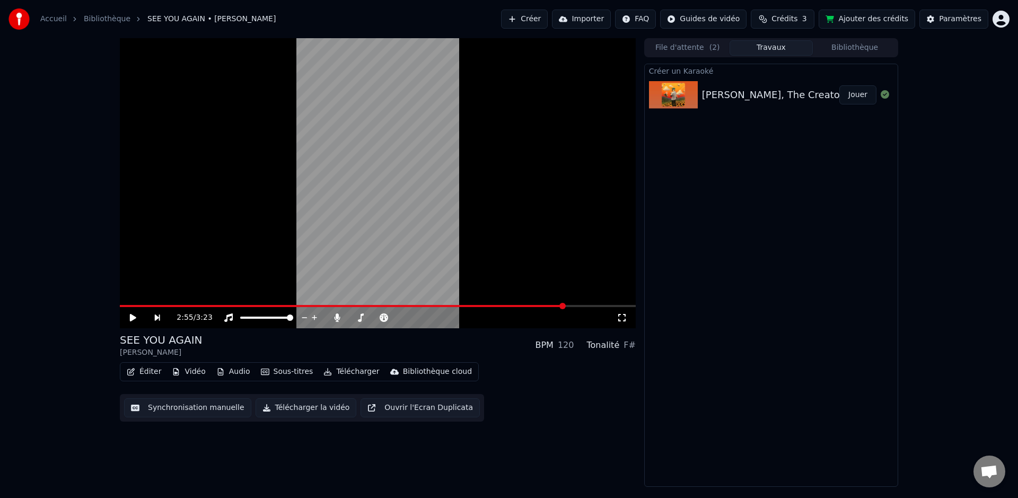
drag, startPoint x: 691, startPoint y: 39, endPoint x: 690, endPoint y: 48, distance: 9.0
click at [691, 39] on div "File d'attente ( 2 ) Travaux Bibliothèque" at bounding box center [771, 47] width 254 height 19
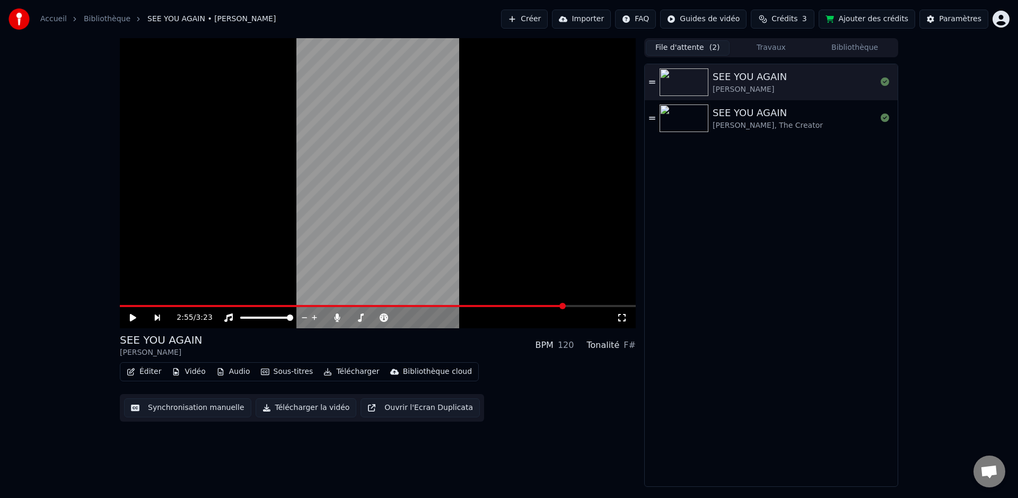
click at [690, 48] on button "File d'attente ( 2 )" at bounding box center [688, 47] width 84 height 15
click at [760, 77] on div "SEE YOU AGAIN" at bounding box center [750, 76] width 74 height 15
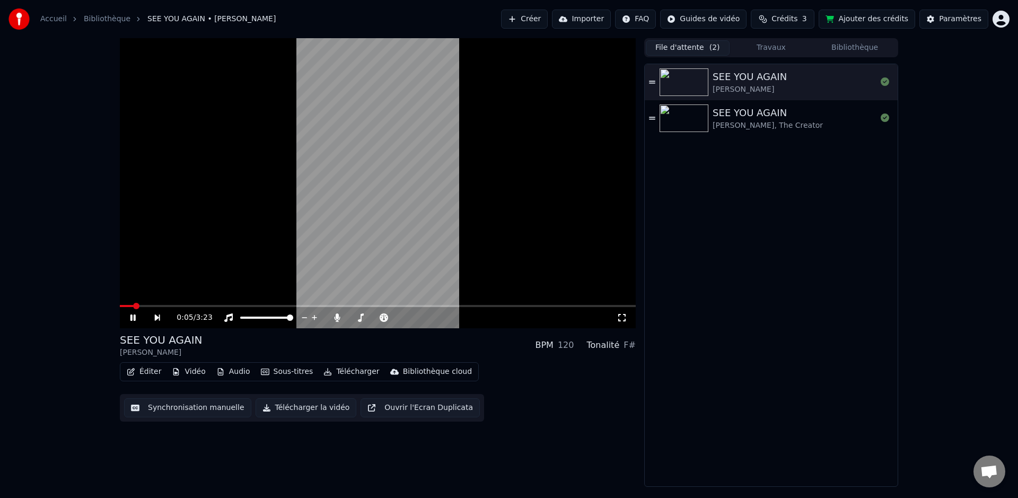
click at [133, 307] on span at bounding box center [136, 306] width 6 height 6
click at [186, 306] on span at bounding box center [378, 306] width 516 height 2
click at [370, 306] on span at bounding box center [378, 306] width 516 height 2
click at [346, 305] on span at bounding box center [233, 306] width 226 height 2
click at [137, 319] on icon at bounding box center [140, 317] width 24 height 8
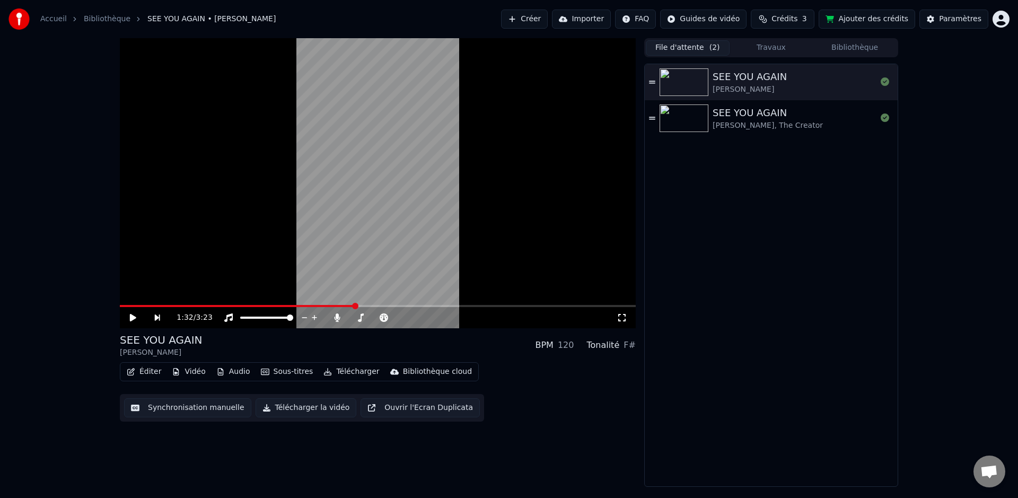
click at [134, 319] on icon at bounding box center [133, 317] width 6 height 7
click at [503, 308] on div "1:35 / 3:23" at bounding box center [378, 317] width 516 height 21
click at [502, 305] on span at bounding box center [378, 306] width 516 height 2
click at [508, 306] on span at bounding box center [314, 306] width 389 height 2
click at [573, 305] on span at bounding box center [378, 306] width 516 height 2
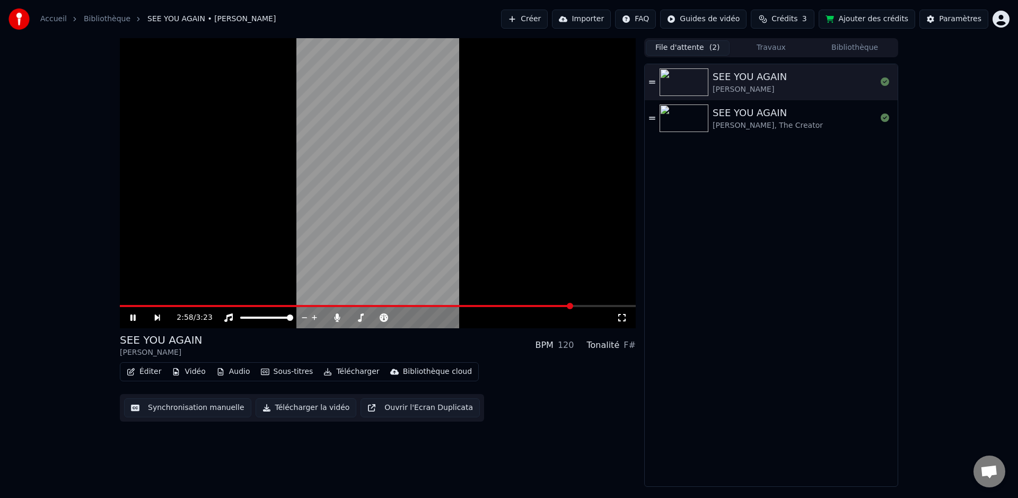
click at [544, 259] on video at bounding box center [378, 183] width 516 height 290
click at [789, 116] on div "SEE YOU AGAIN Tyler, The Creator" at bounding box center [795, 118] width 164 height 25
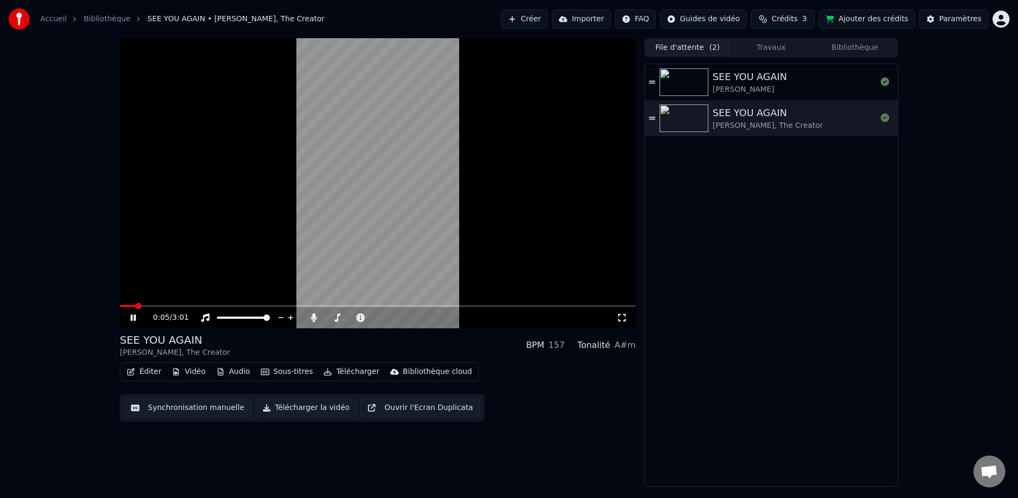
click at [295, 373] on button "Sous-titres" at bounding box center [287, 371] width 61 height 15
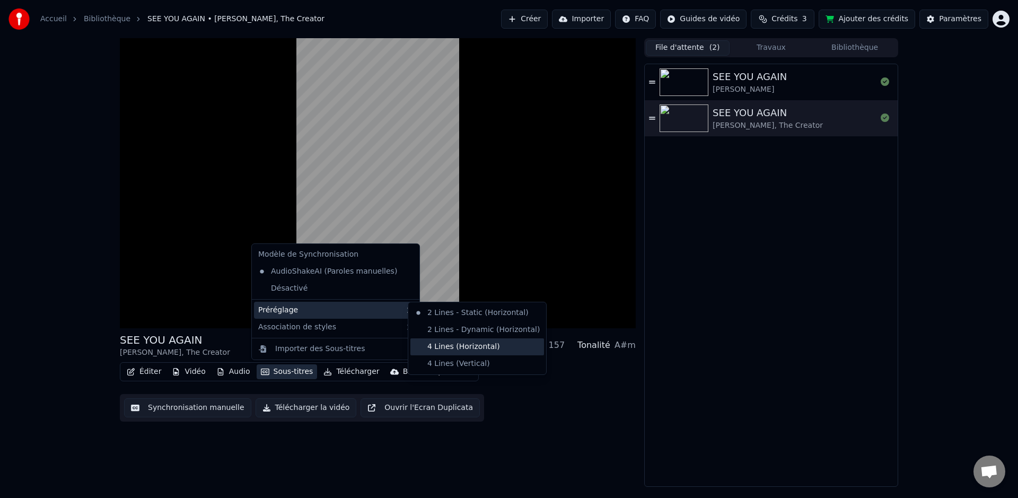
click at [463, 347] on div "4 Lines (Horizontal)" at bounding box center [477, 346] width 134 height 17
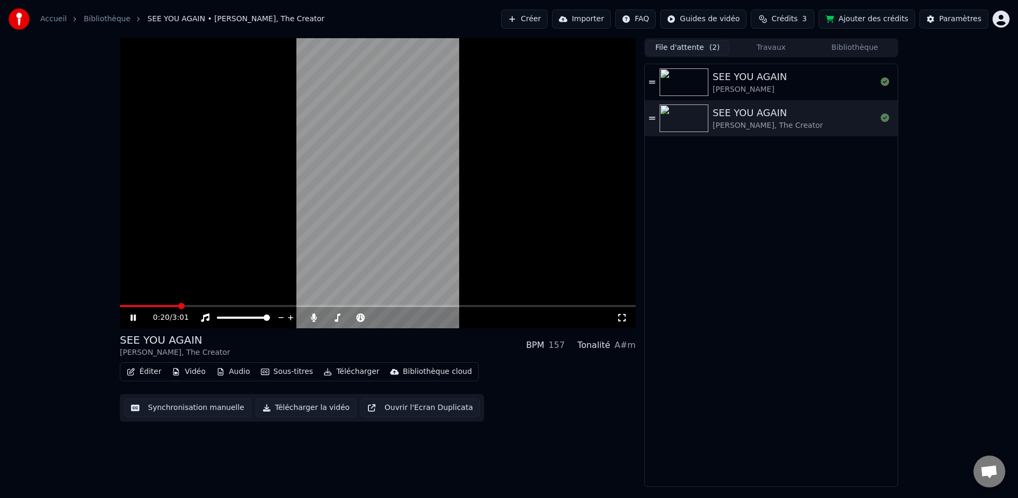
click at [270, 374] on button "Sous-titres" at bounding box center [287, 371] width 61 height 15
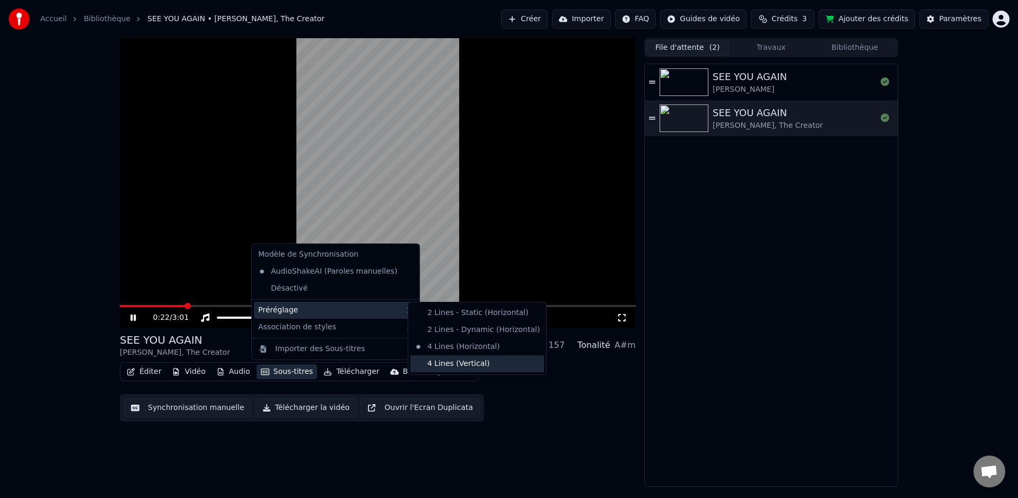
click at [492, 358] on div "4 Lines (Vertical)" at bounding box center [477, 363] width 134 height 17
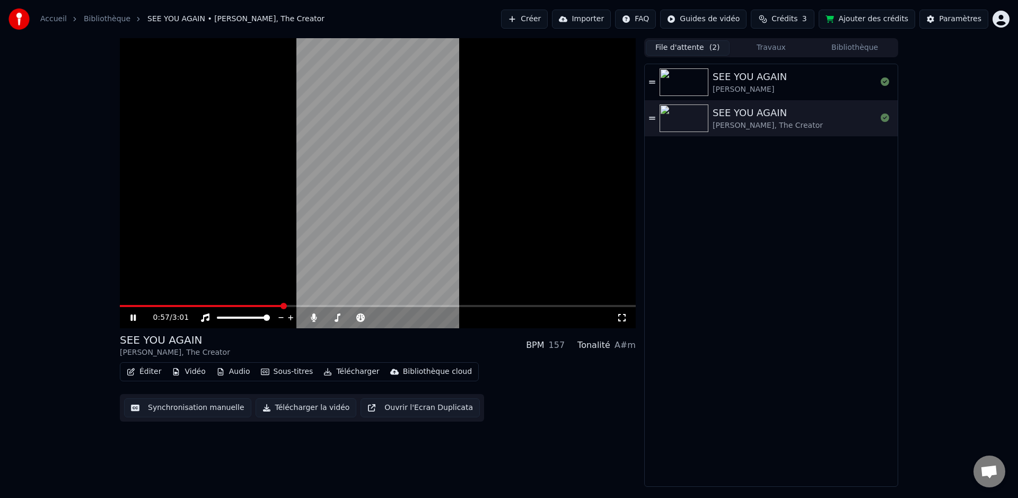
click at [281, 305] on span at bounding box center [378, 306] width 516 height 2
click at [437, 305] on span at bounding box center [378, 306] width 516 height 2
click at [477, 306] on span at bounding box center [378, 306] width 516 height 2
click at [357, 232] on video at bounding box center [378, 183] width 516 height 290
click at [210, 407] on button "Synchronisation manuelle" at bounding box center [187, 407] width 127 height 19
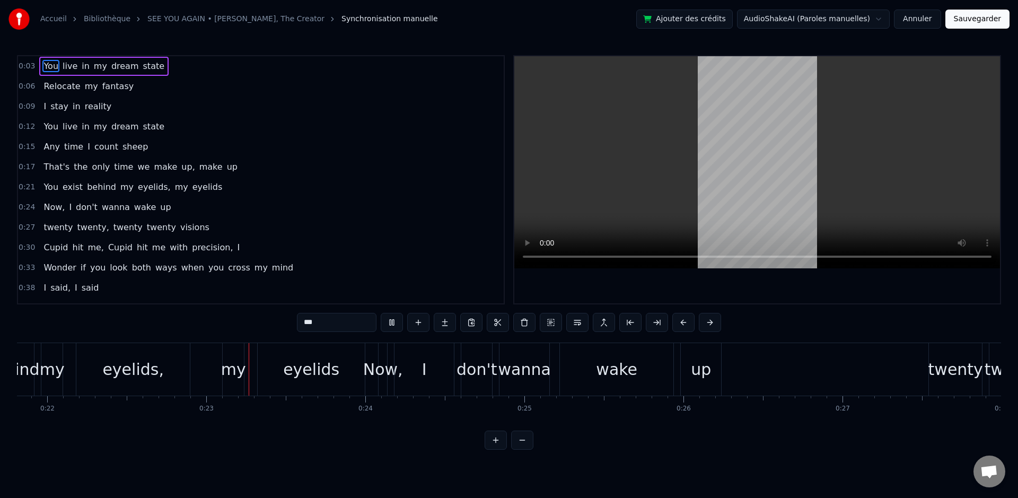
scroll to position [0, 3556]
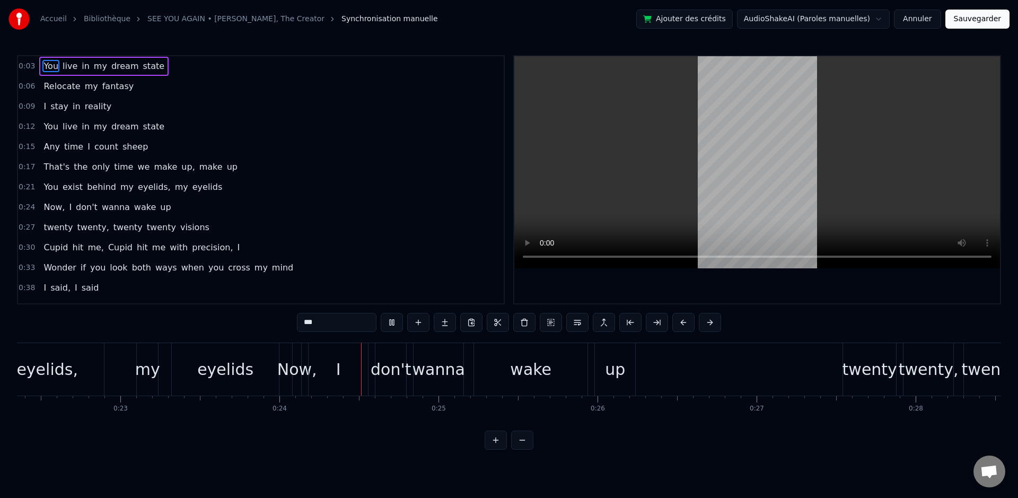
click at [527, 450] on button at bounding box center [522, 440] width 22 height 19
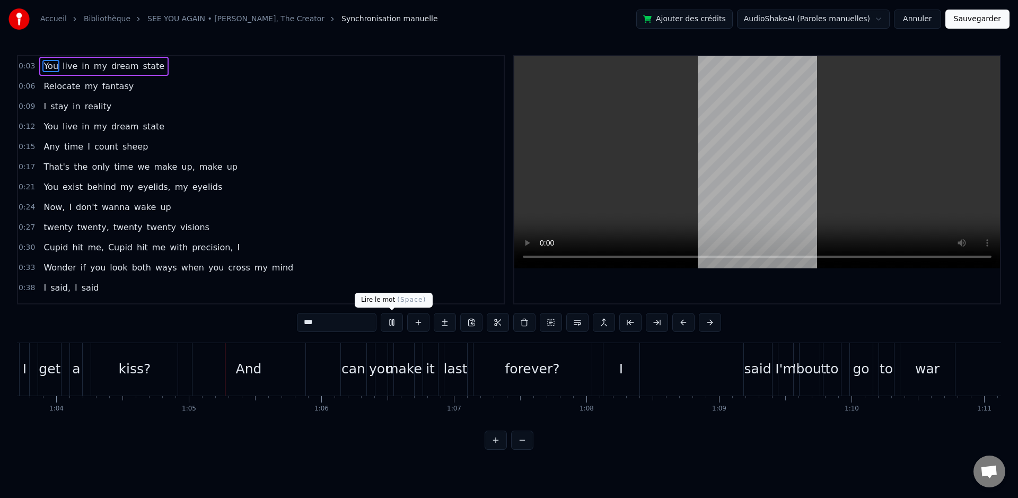
scroll to position [0, 8530]
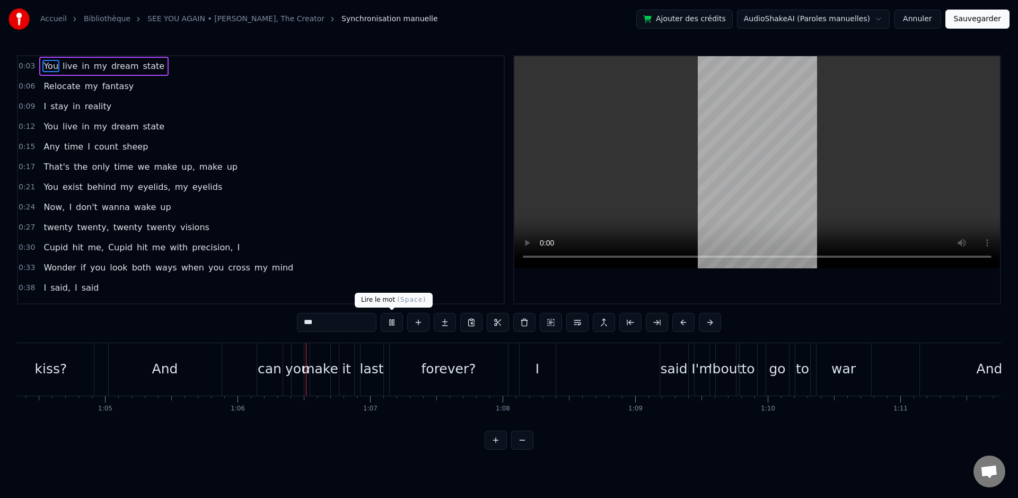
click at [392, 325] on button at bounding box center [392, 322] width 22 height 19
click at [164, 379] on div "And" at bounding box center [165, 369] width 26 height 20
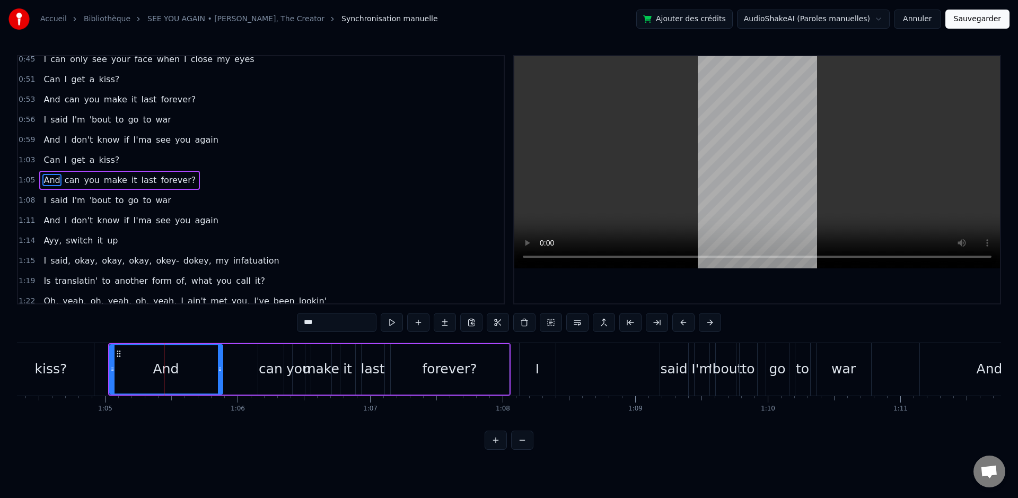
scroll to position [290, 0]
click at [396, 323] on button at bounding box center [392, 322] width 22 height 19
click at [395, 323] on button at bounding box center [392, 322] width 22 height 19
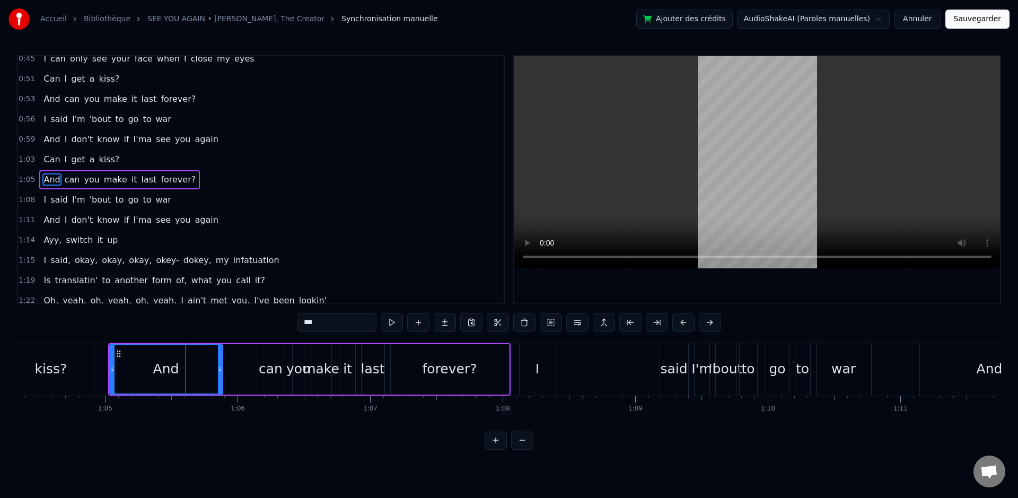
click at [395, 323] on button at bounding box center [392, 322] width 22 height 19
drag, startPoint x: 111, startPoint y: 368, endPoint x: 191, endPoint y: 371, distance: 80.1
click at [191, 371] on icon at bounding box center [192, 369] width 4 height 8
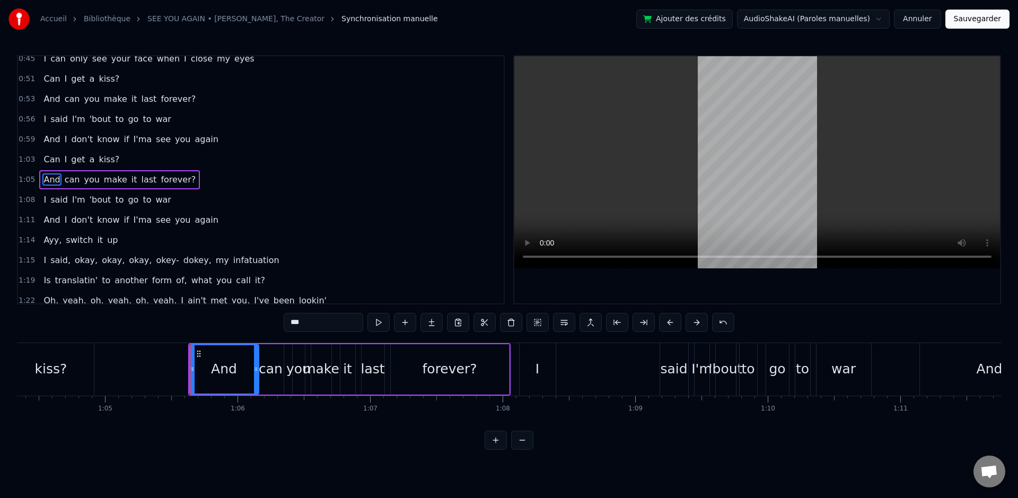
drag, startPoint x: 219, startPoint y: 373, endPoint x: 255, endPoint y: 376, distance: 36.2
click at [255, 376] on div at bounding box center [256, 369] width 4 height 48
drag, startPoint x: 191, startPoint y: 372, endPoint x: 214, endPoint y: 375, distance: 23.0
click at [219, 375] on div at bounding box center [221, 369] width 4 height 48
click at [66, 363] on div "kiss?" at bounding box center [50, 369] width 86 height 53
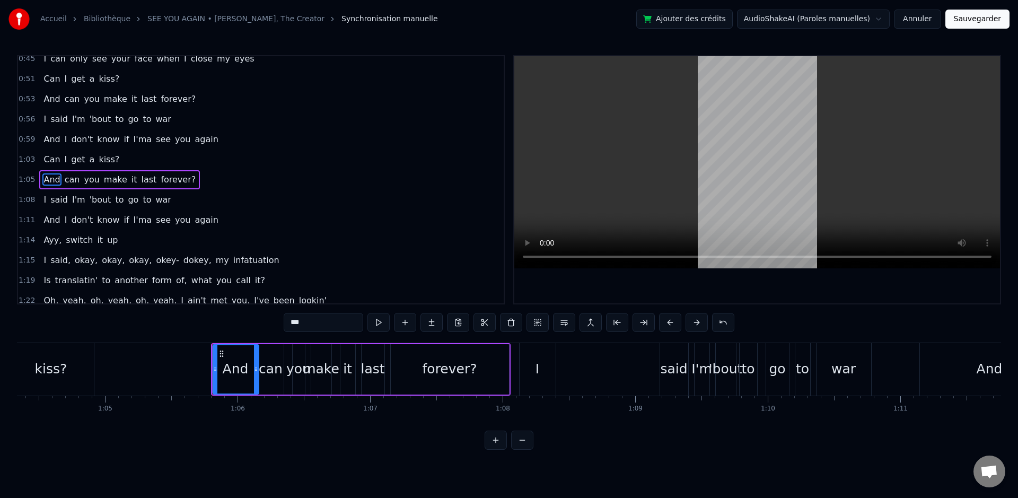
type input "*****"
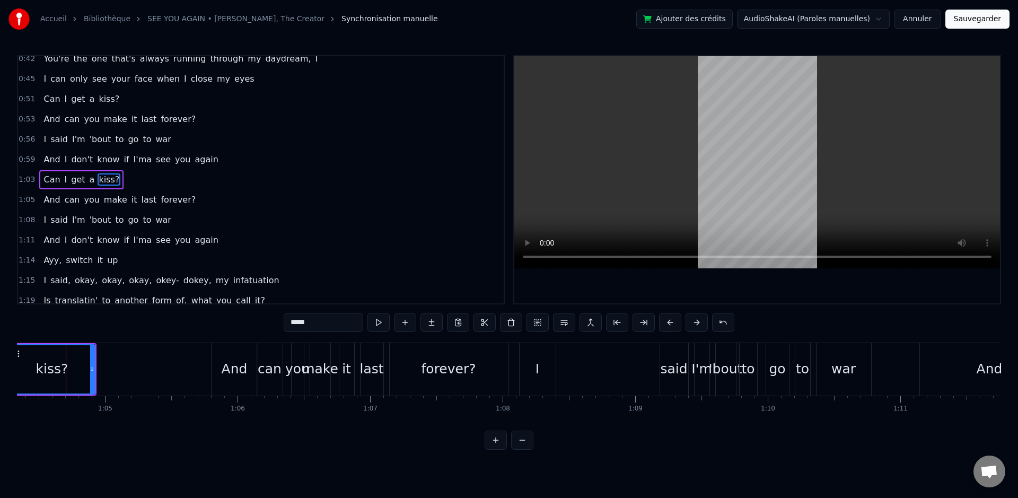
scroll to position [0, 8525]
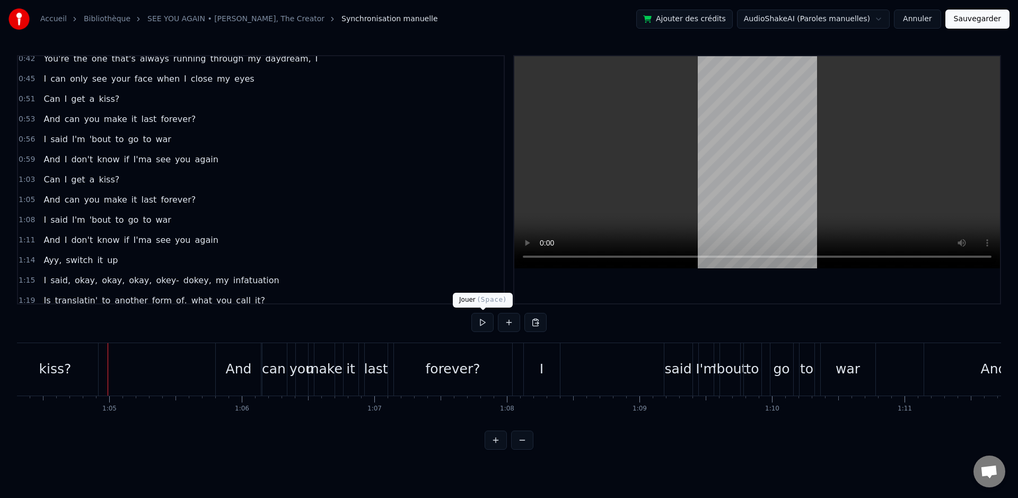
click at [479, 325] on button at bounding box center [482, 322] width 22 height 19
click at [481, 323] on button at bounding box center [482, 322] width 22 height 19
click at [481, 324] on button at bounding box center [482, 322] width 22 height 19
click at [482, 322] on button at bounding box center [482, 322] width 22 height 19
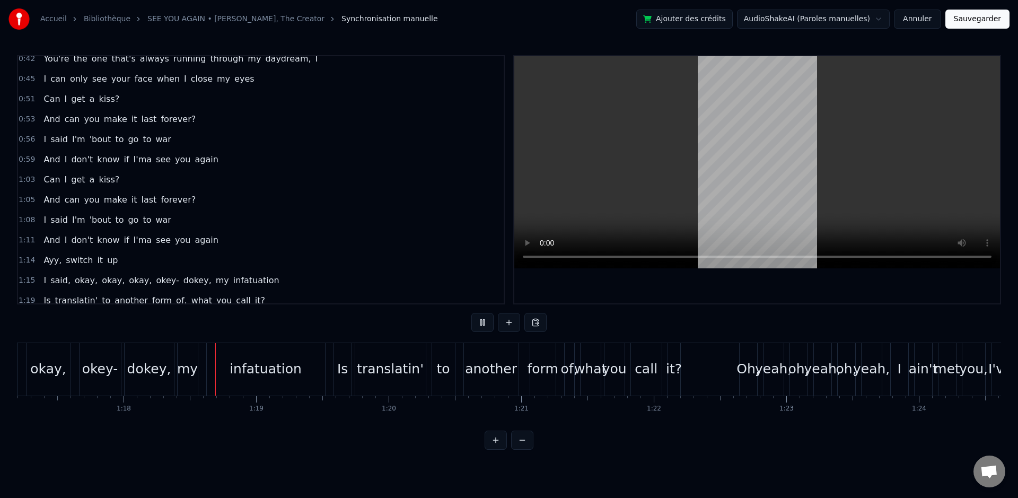
scroll to position [0, 10303]
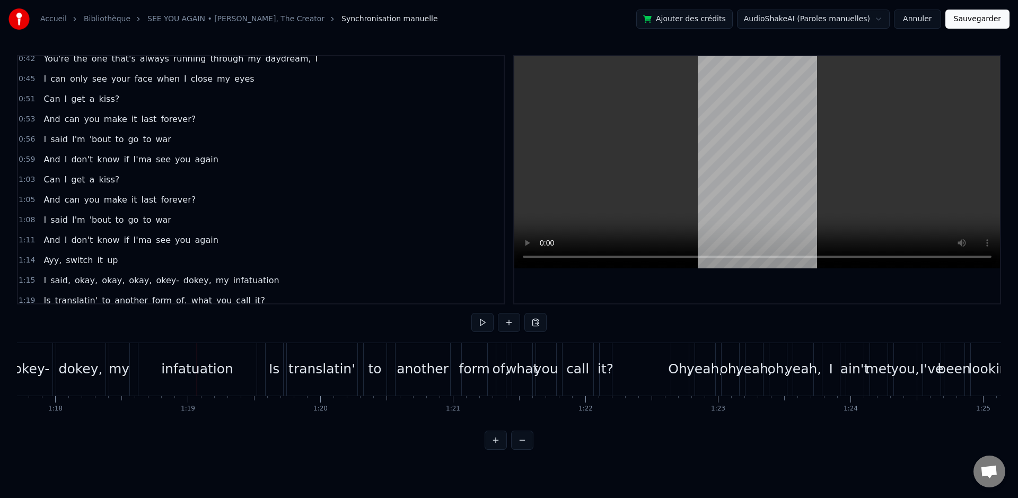
click at [972, 28] on button "Sauvegarder" at bounding box center [978, 19] width 64 height 19
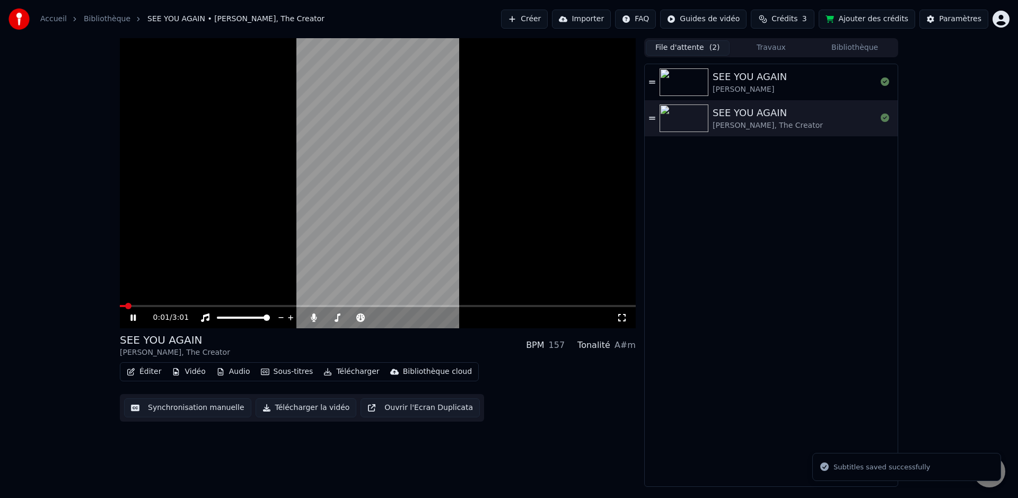
click at [130, 318] on icon at bounding box center [132, 317] width 5 height 6
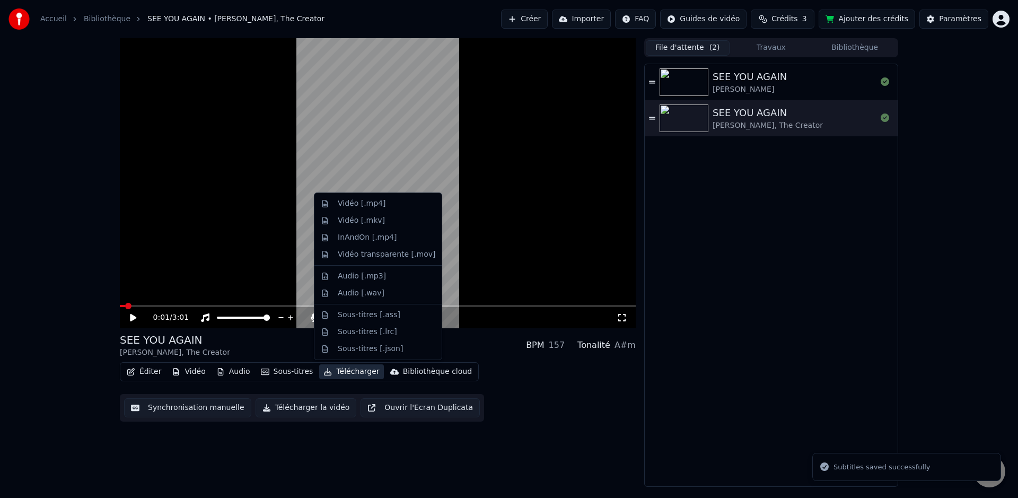
click at [363, 370] on button "Télécharger" at bounding box center [351, 371] width 64 height 15
click at [374, 354] on div "Sous-titres [.json]" at bounding box center [370, 349] width 65 height 11
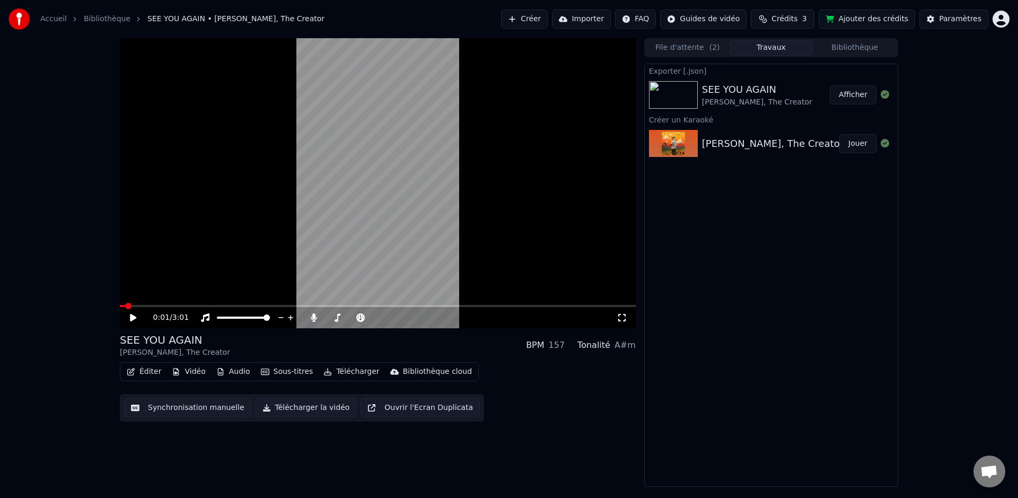
click at [833, 98] on button "Afficher" at bounding box center [853, 94] width 47 height 19
click at [848, 98] on button "Afficher" at bounding box center [853, 94] width 47 height 19
click at [346, 373] on button "Télécharger" at bounding box center [351, 371] width 64 height 15
drag, startPoint x: 271, startPoint y: 347, endPoint x: 112, endPoint y: 318, distance: 161.7
click at [270, 348] on div "SEE YOU AGAIN Tyler, The Creator BPM 157 Tonalité A#m" at bounding box center [378, 345] width 516 height 25
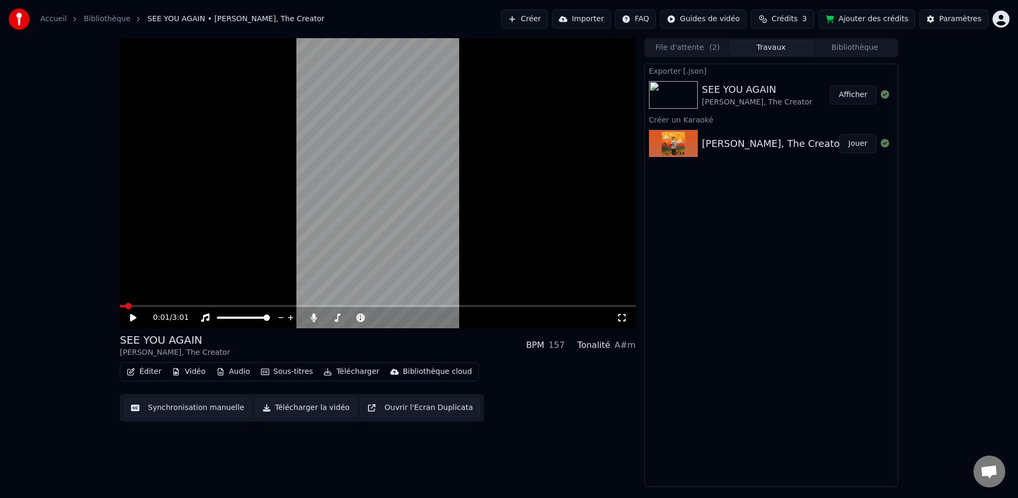
click at [127, 319] on div "0:01 / 3:01" at bounding box center [378, 317] width 508 height 11
drag, startPoint x: 363, startPoint y: 320, endPoint x: 333, endPoint y: 320, distance: 30.2
click at [333, 320] on div at bounding box center [361, 317] width 85 height 11
click at [330, 319] on span at bounding box center [328, 318] width 5 height 2
click at [127, 319] on div "0:01 / 3:01" at bounding box center [378, 317] width 508 height 11
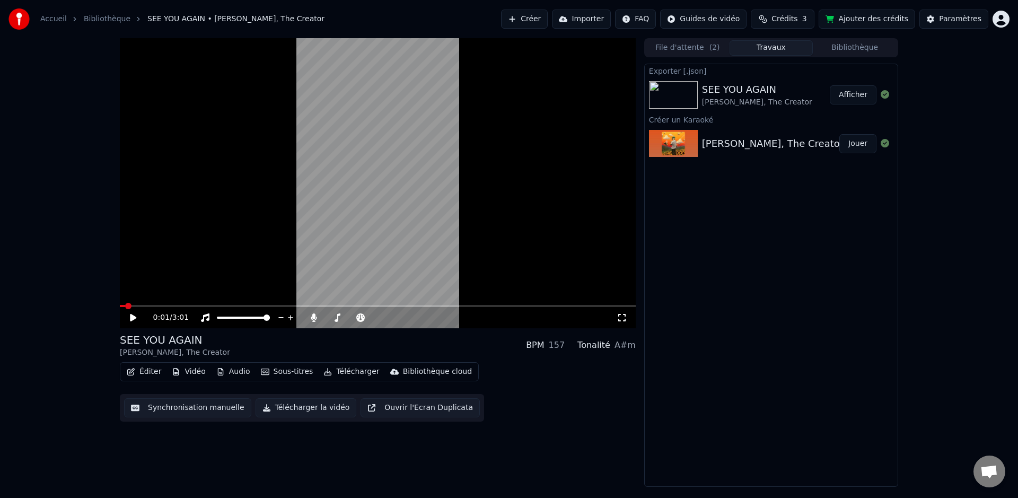
click at [135, 320] on icon at bounding box center [140, 317] width 25 height 8
click at [120, 307] on span at bounding box center [123, 306] width 6 height 6
click at [343, 318] on div at bounding box center [361, 317] width 85 height 11
click at [361, 319] on span at bounding box center [352, 318] width 53 height 2
click at [344, 317] on span at bounding box center [345, 317] width 6 height 6
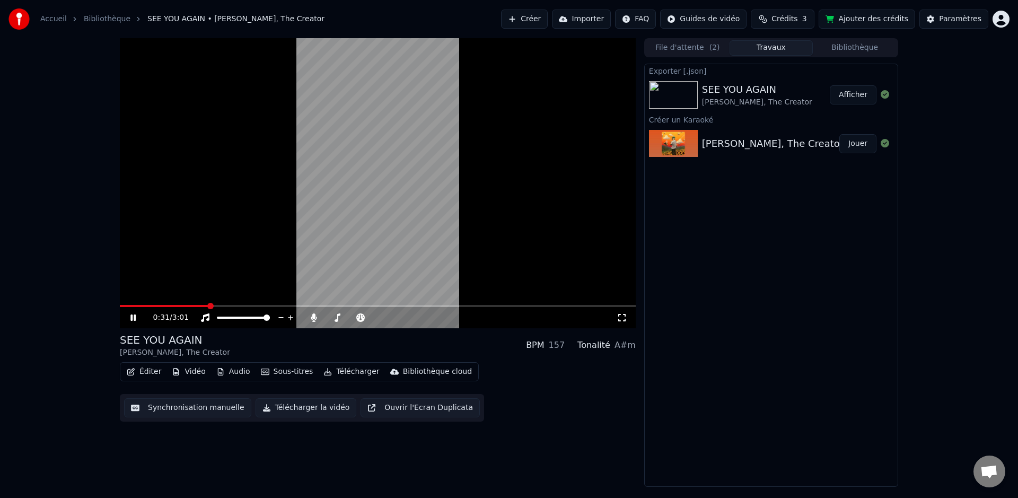
click at [207, 307] on span at bounding box center [378, 306] width 516 height 2
click at [342, 319] on span at bounding box center [342, 317] width 6 height 6
click at [333, 305] on span at bounding box center [378, 306] width 516 height 2
click at [341, 319] on span at bounding box center [343, 317] width 6 height 6
click at [341, 317] on span at bounding box center [342, 317] width 6 height 6
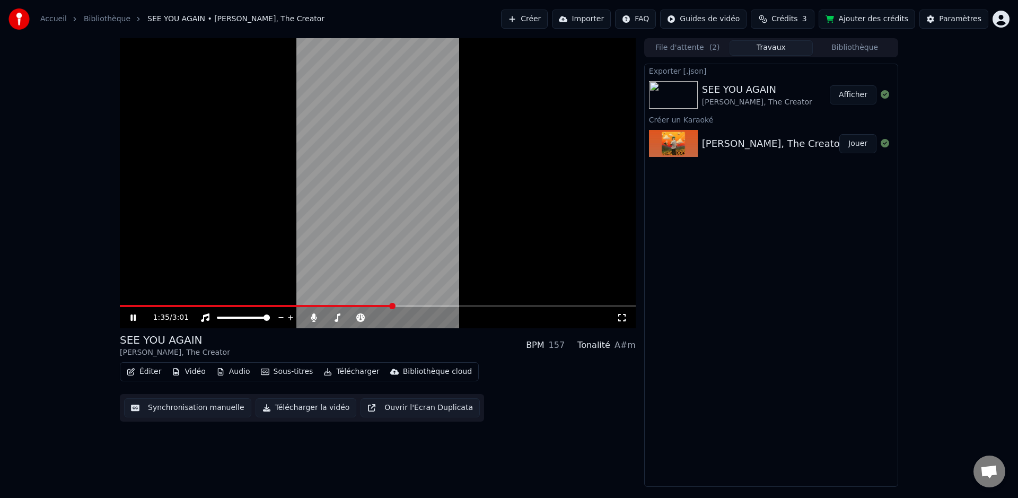
click at [441, 307] on div "1:35 / 3:01" at bounding box center [378, 317] width 516 height 21
click at [443, 304] on video at bounding box center [378, 183] width 516 height 290
click at [444, 308] on div "1:36 / 3:01" at bounding box center [378, 317] width 516 height 21
click at [445, 305] on span at bounding box center [378, 306] width 516 height 2
click at [137, 318] on icon at bounding box center [140, 317] width 25 height 8
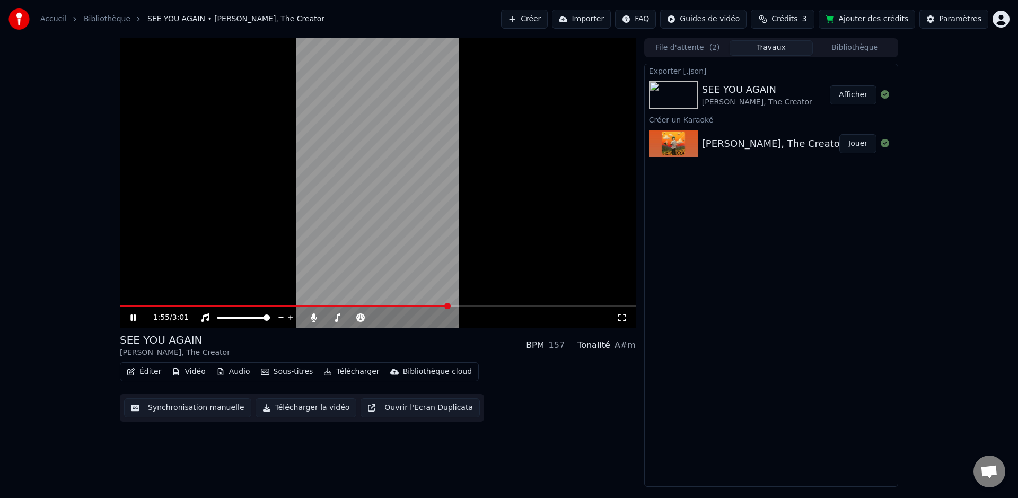
click at [135, 305] on span at bounding box center [284, 306] width 329 height 2
click at [124, 306] on span at bounding box center [123, 306] width 6 height 2
click at [252, 200] on video at bounding box center [378, 183] width 516 height 290
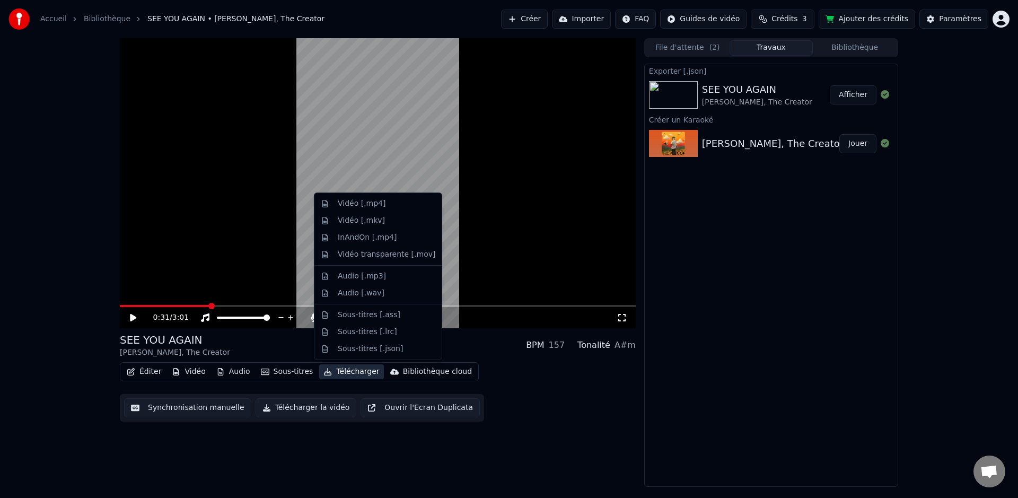
click at [349, 372] on button "Télécharger" at bounding box center [351, 371] width 64 height 15
click at [391, 294] on div "Audio [.wav]" at bounding box center [387, 293] width 98 height 11
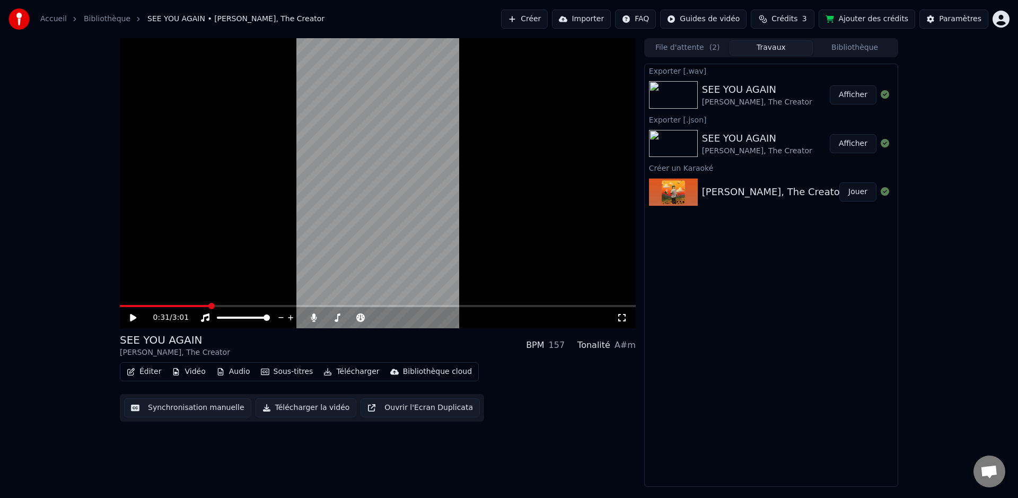
click at [749, 328] on div "Exporter [.wav] SEE YOU AGAIN Tyler, The Creator Afficher Exporter [.json] SEE …" at bounding box center [771, 275] width 254 height 423
click at [535, 24] on button "Créer" at bounding box center [524, 19] width 47 height 19
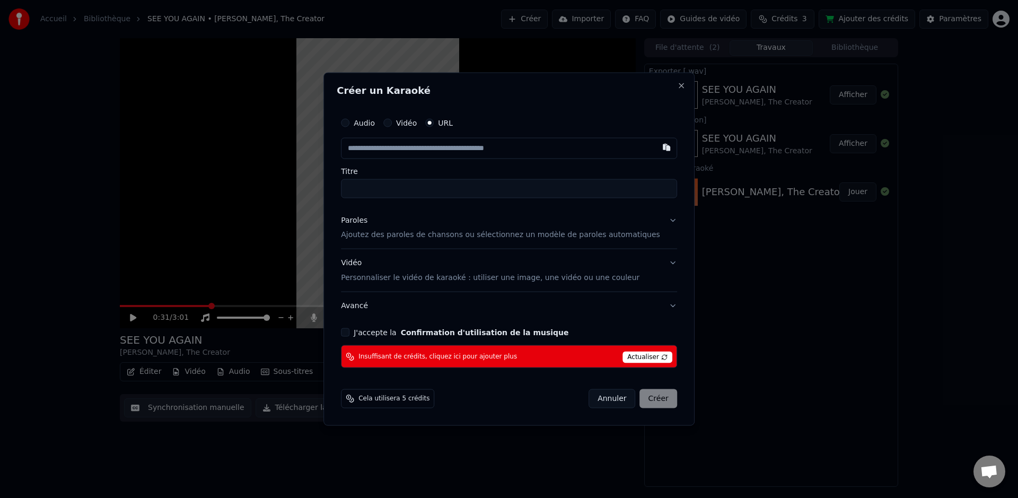
click at [648, 359] on span "Actualiser" at bounding box center [648, 358] width 50 height 12
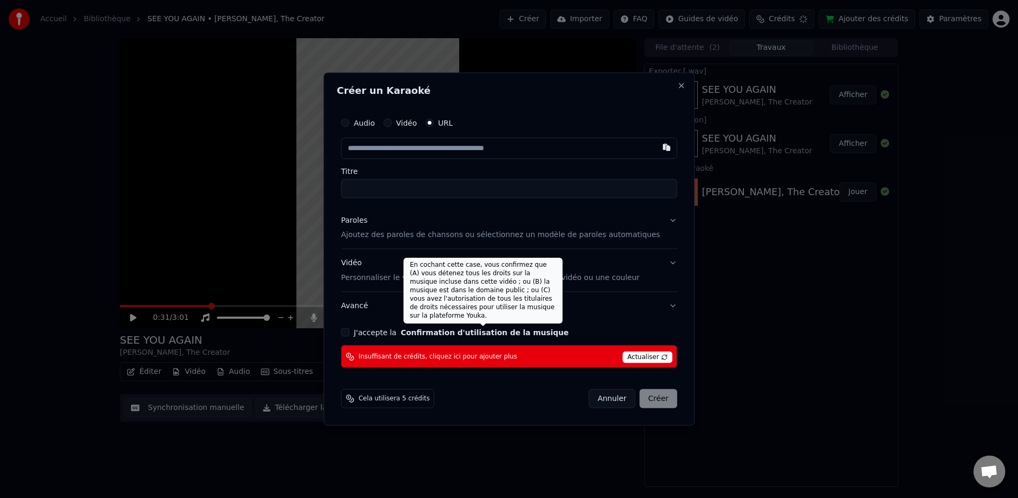
click at [352, 321] on div "Audio Vidéo URL Titre Paroles Ajoutez des paroles de chansons ou sélectionnez u…" at bounding box center [509, 240] width 345 height 265
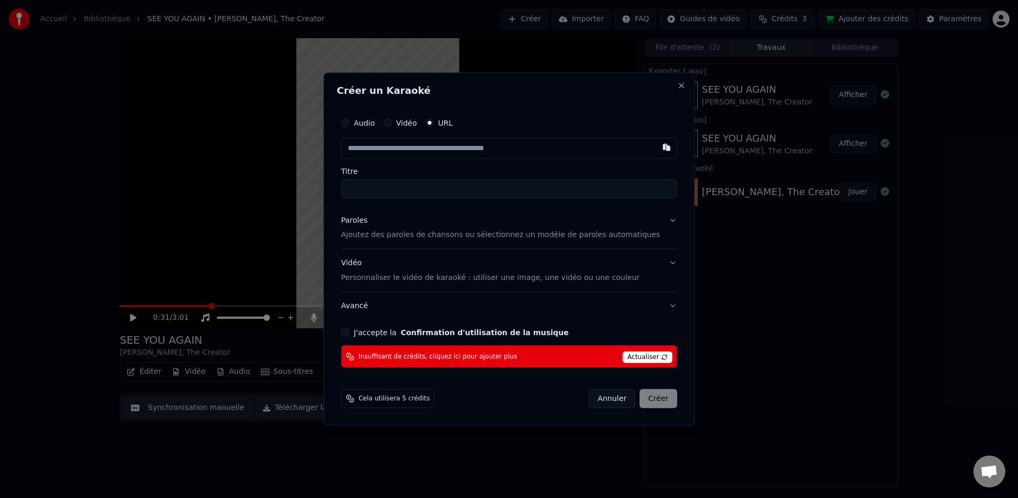
click at [362, 330] on div "J'accepte la Confirmation d'utilisation de la musique" at bounding box center [509, 332] width 336 height 8
click at [349, 331] on button "J'accepte la Confirmation d'utilisation de la musique" at bounding box center [345, 332] width 8 height 8
drag, startPoint x: 452, startPoint y: 120, endPoint x: 432, endPoint y: 151, distance: 36.5
click at [452, 120] on label "URL" at bounding box center [445, 122] width 15 height 7
click at [434, 120] on button "URL" at bounding box center [429, 122] width 8 height 8
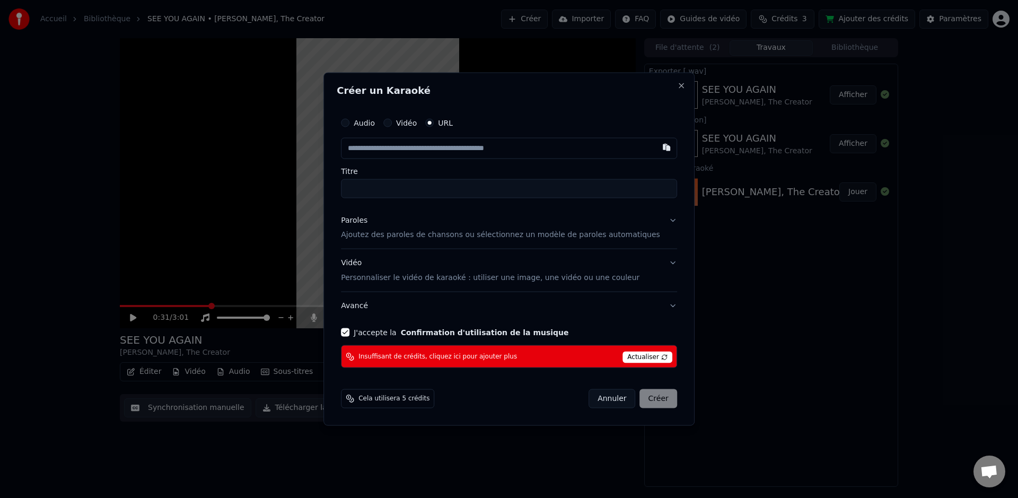
click at [431, 156] on input "text" at bounding box center [509, 147] width 336 height 21
paste input "**********"
type input "**********"
click at [402, 241] on button "Paroles Ajoutez des paroles de chansons ou sélectionnez un modèle de paroles au…" at bounding box center [509, 227] width 336 height 42
type input "**********"
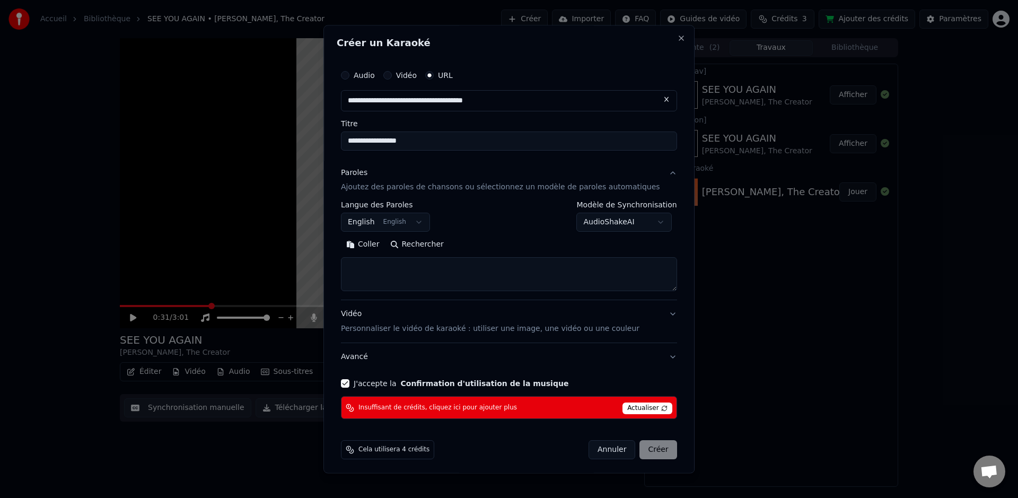
type input "**********"
click at [421, 274] on textarea at bounding box center [509, 275] width 336 height 34
click at [656, 448] on div "Annuler Créer" at bounding box center [633, 450] width 89 height 19
click at [652, 450] on div "Annuler Créer" at bounding box center [633, 450] width 89 height 19
click at [666, 43] on h2 "Créer un Karaoké" at bounding box center [509, 43] width 345 height 10
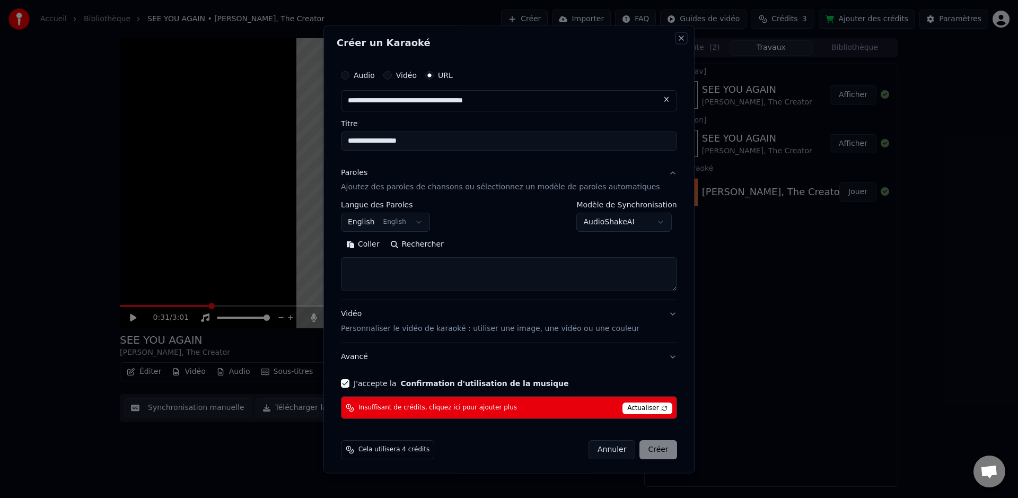
click at [677, 40] on button "Close" at bounding box center [681, 38] width 8 height 8
select select
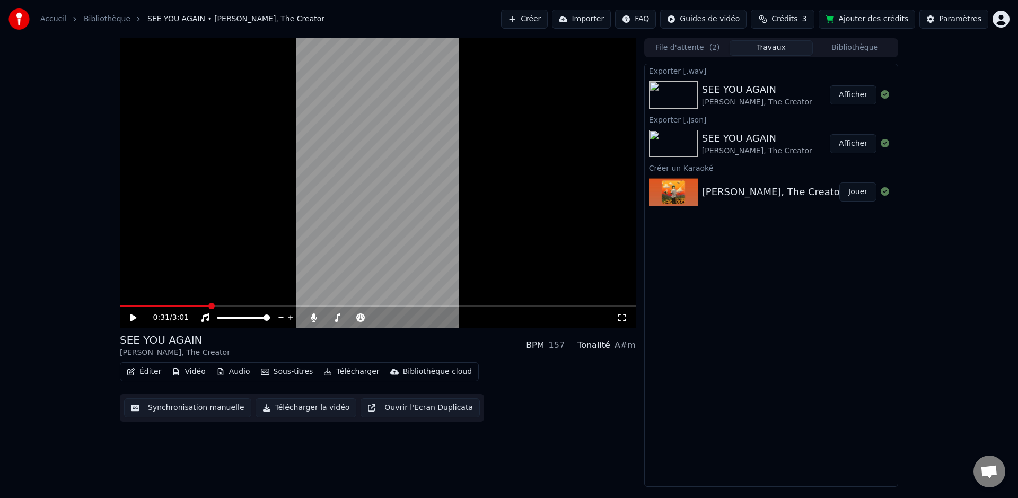
click at [1002, 20] on html "Accueil Bibliothèque SEE YOU AGAIN • Tyler, The Creator Créer Importer FAQ Guid…" at bounding box center [509, 249] width 1018 height 498
click at [944, 107] on span "Se Déconnecter" at bounding box center [944, 112] width 59 height 11
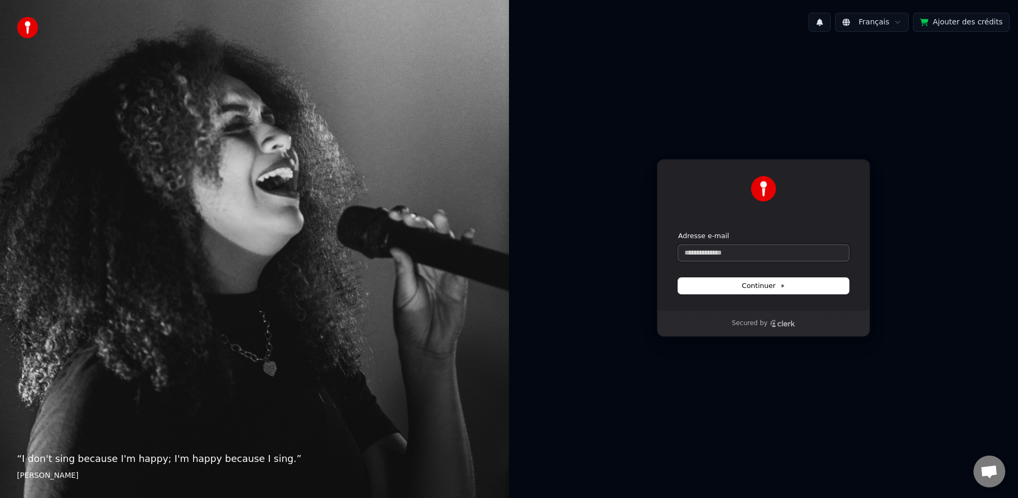
click at [719, 250] on input "Adresse e-mail" at bounding box center [763, 253] width 171 height 16
click at [732, 257] on input "Adresse e-mail" at bounding box center [763, 253] width 171 height 16
paste input "**********"
click at [737, 283] on button "Continuer" at bounding box center [763, 286] width 171 height 16
click at [798, 257] on input "**********" at bounding box center [763, 253] width 171 height 16
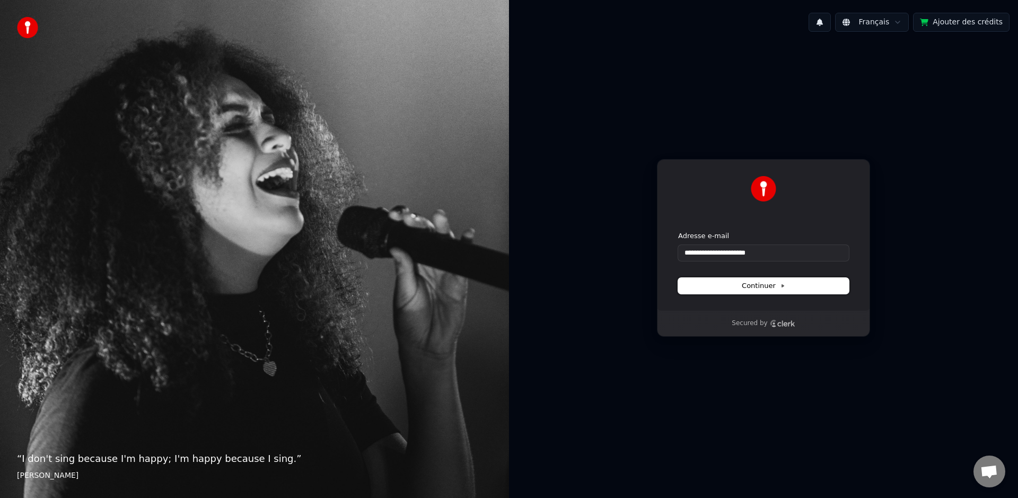
click at [783, 287] on icon at bounding box center [782, 285] width 5 height 5
click at [795, 290] on button "Continuer" at bounding box center [763, 286] width 171 height 16
click at [796, 253] on div "**********" at bounding box center [763, 246] width 171 height 30
click at [796, 253] on input "**********" at bounding box center [763, 253] width 171 height 16
click at [775, 252] on input "**********" at bounding box center [763, 253] width 171 height 16
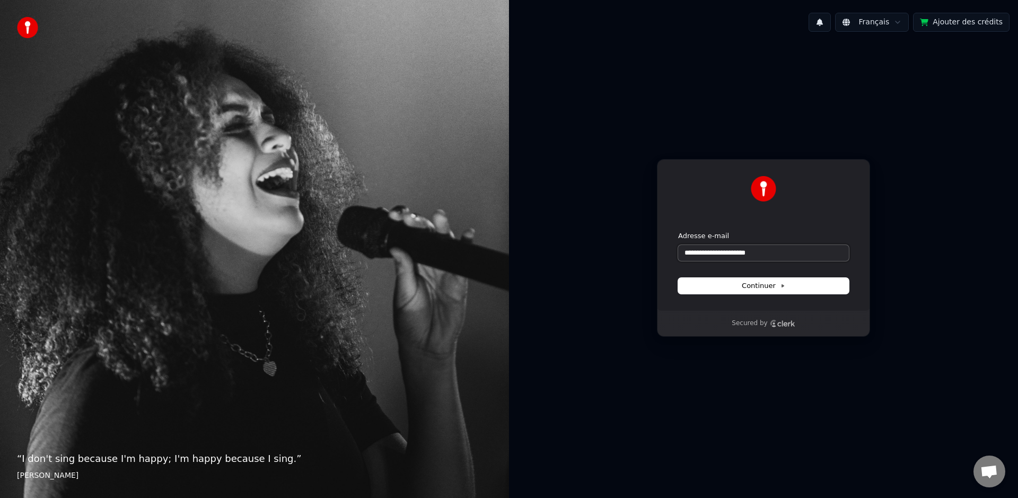
click at [678, 231] on button "submit" at bounding box center [678, 231] width 0 height 0
type input "**********"
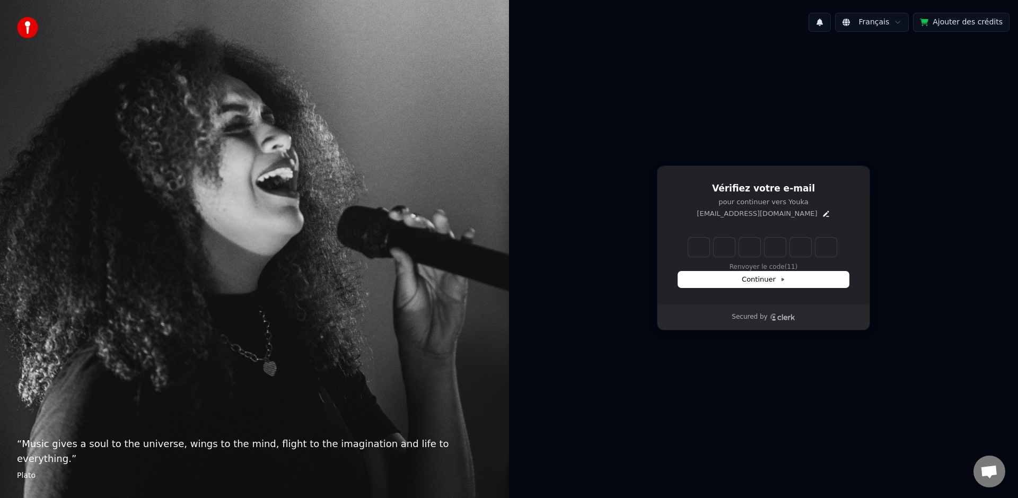
type input "******"
type input "*"
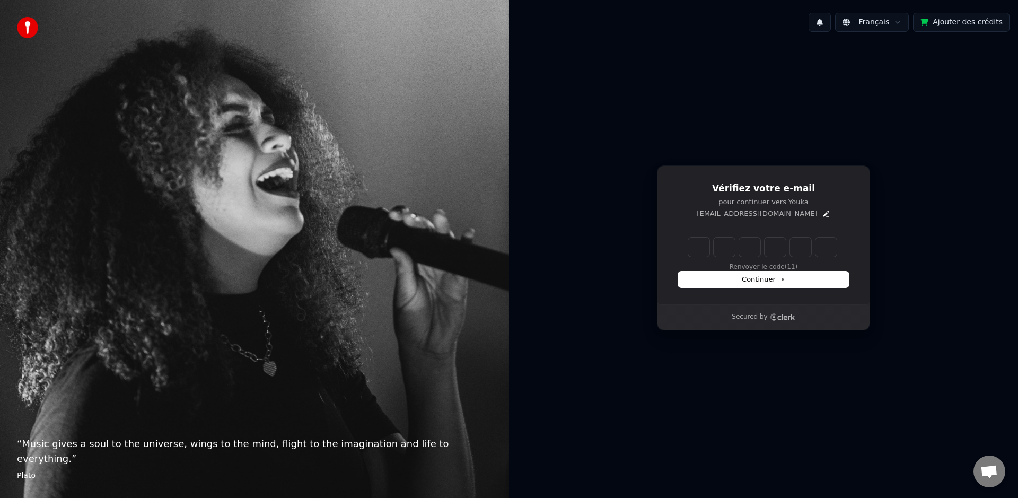
type input "*"
